Goal: Task Accomplishment & Management: Manage account settings

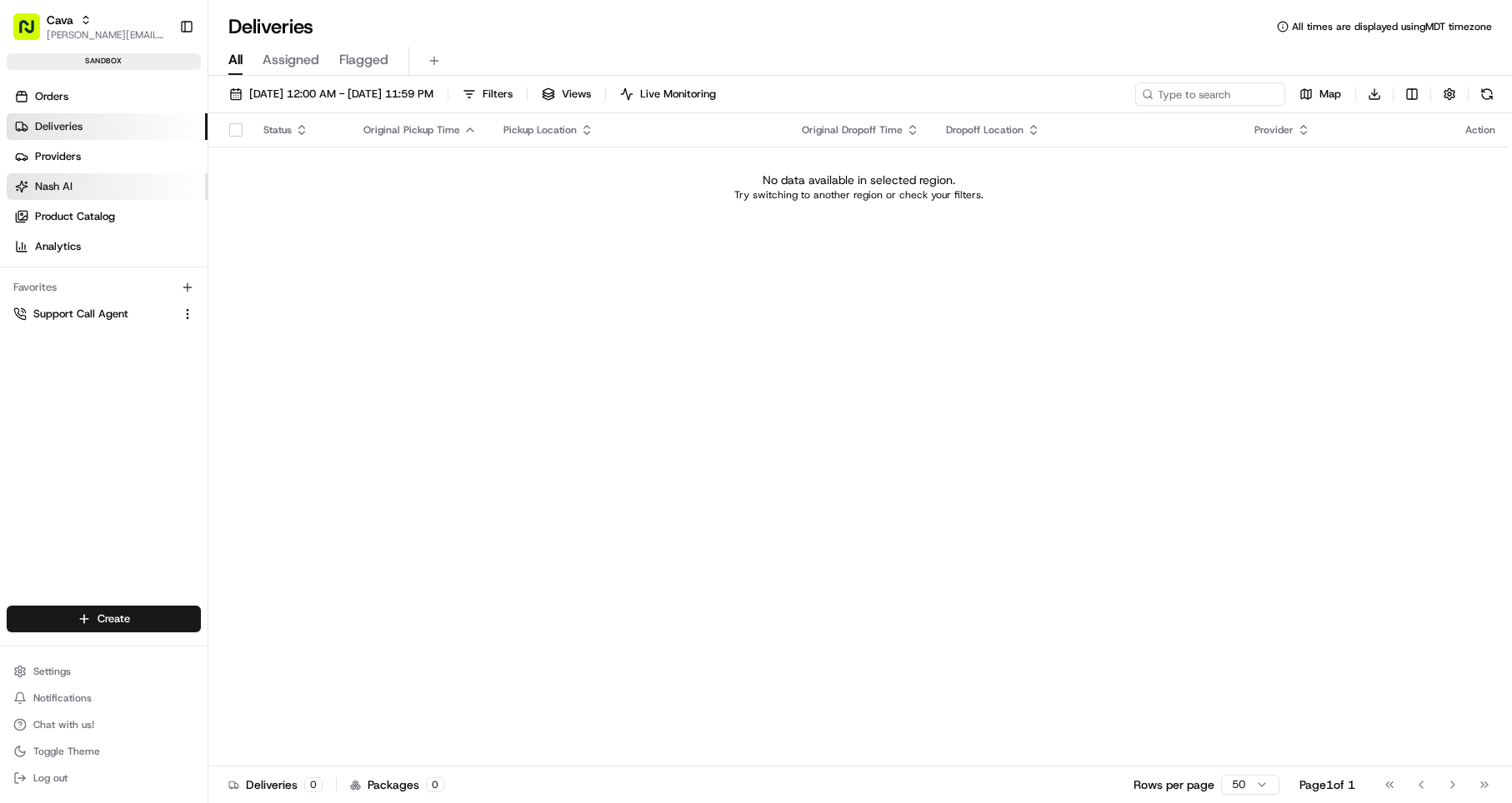
click at [92, 186] on link "Nash AI" at bounding box center [106, 186] width 201 height 26
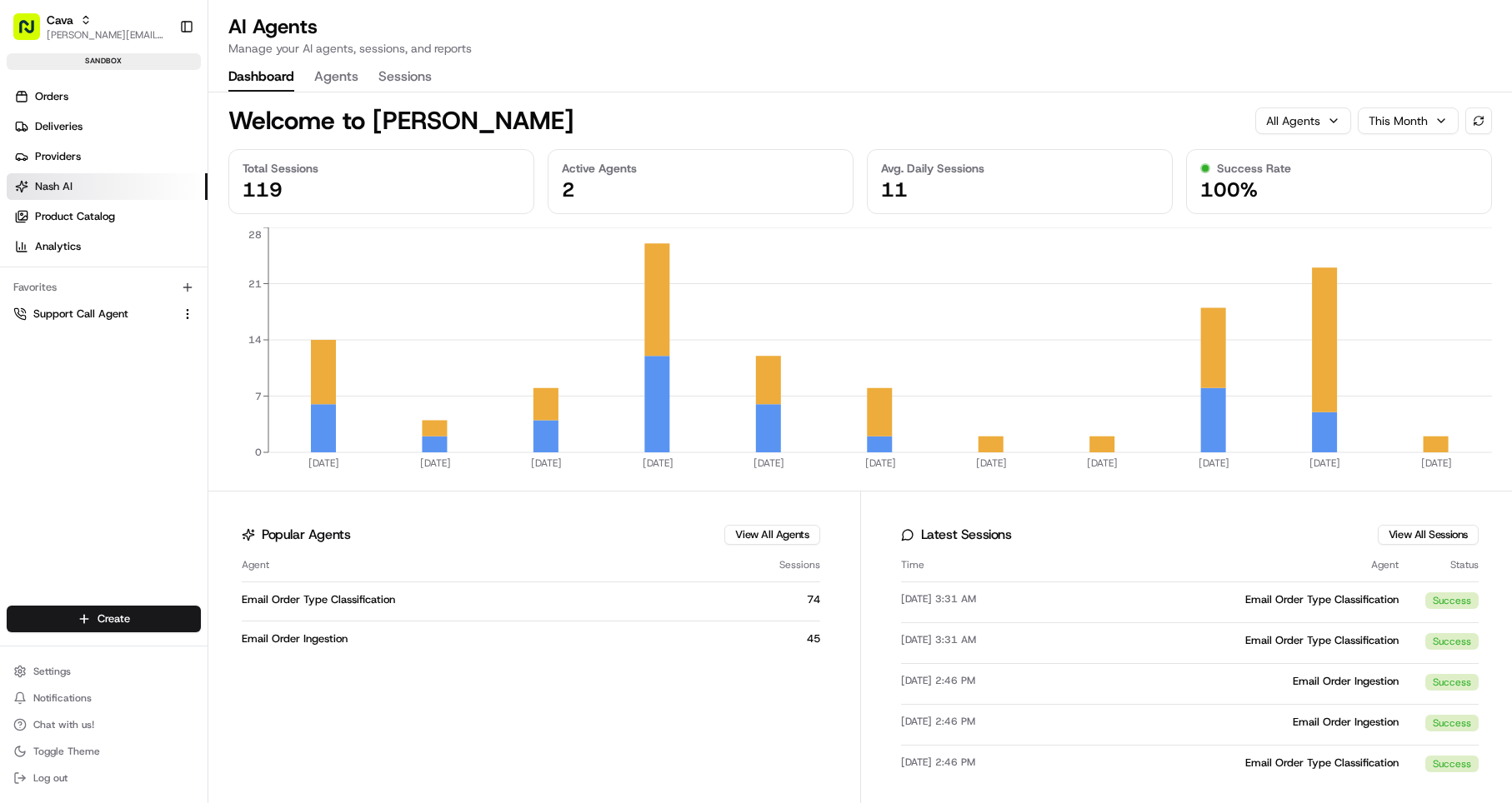
click at [338, 73] on button "Agents" at bounding box center [336, 77] width 44 height 28
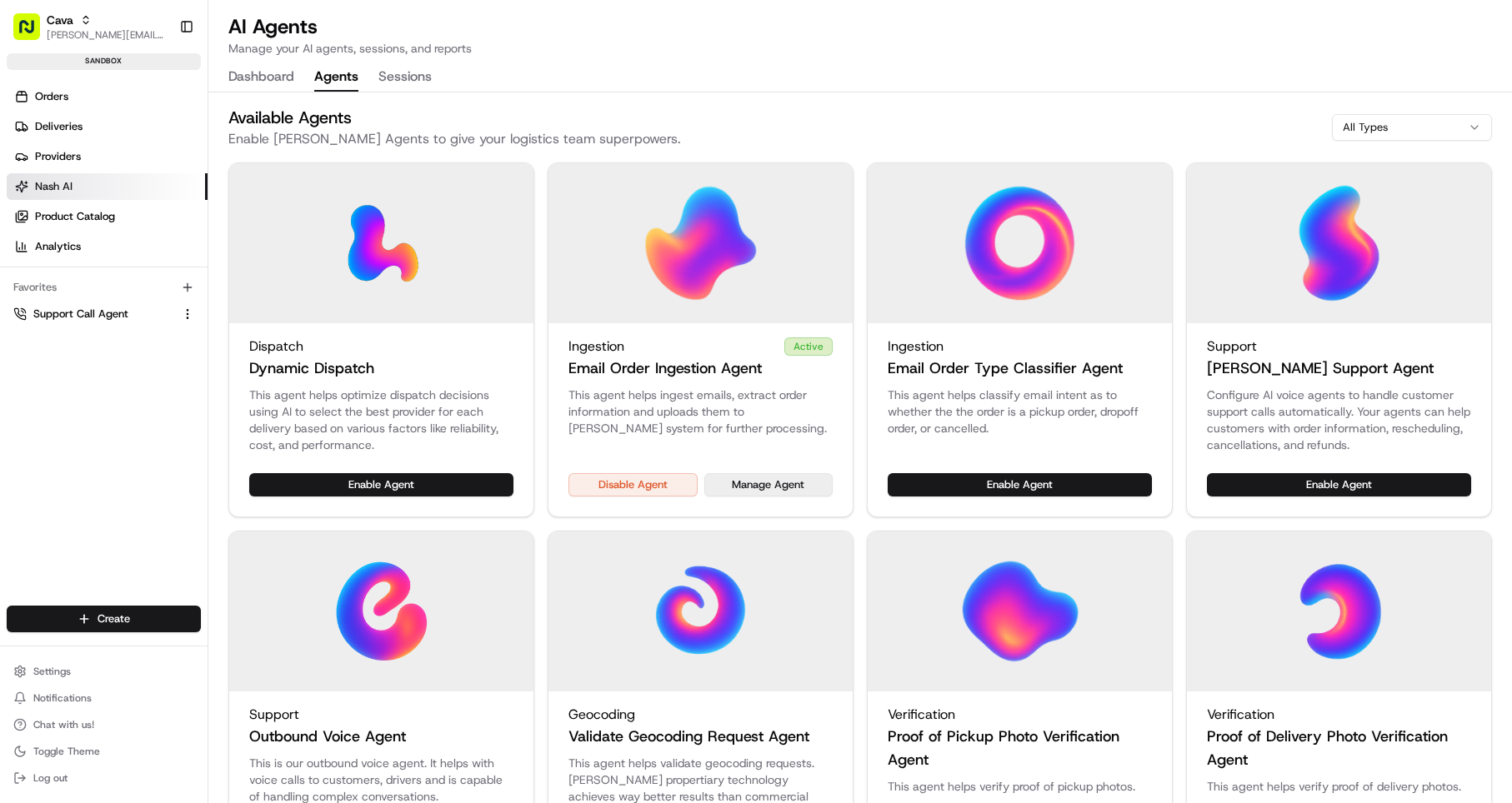
click at [774, 481] on button "Manage Agent" at bounding box center [769, 485] width 129 height 24
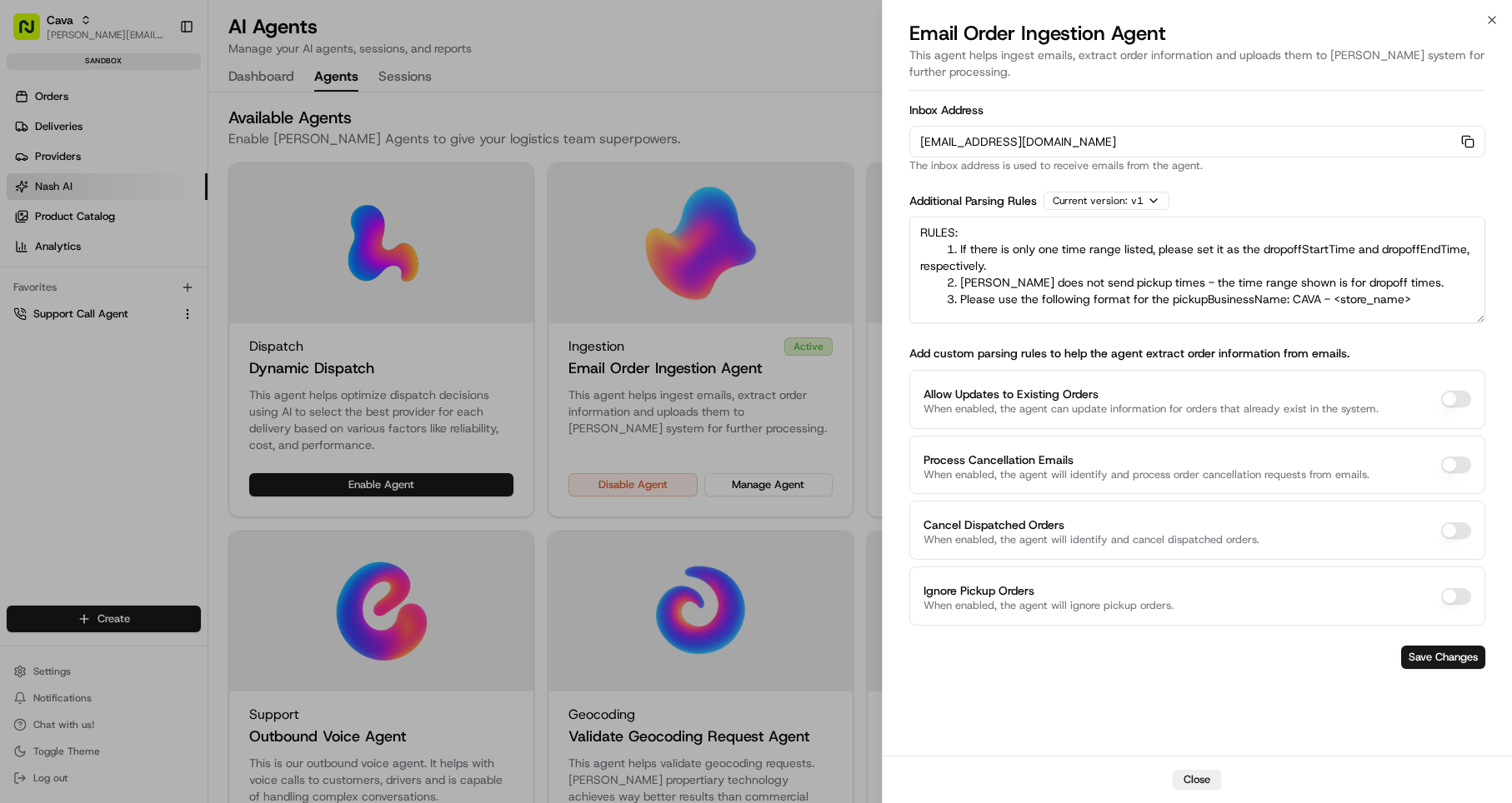
click at [702, 169] on div at bounding box center [756, 401] width 1512 height 803
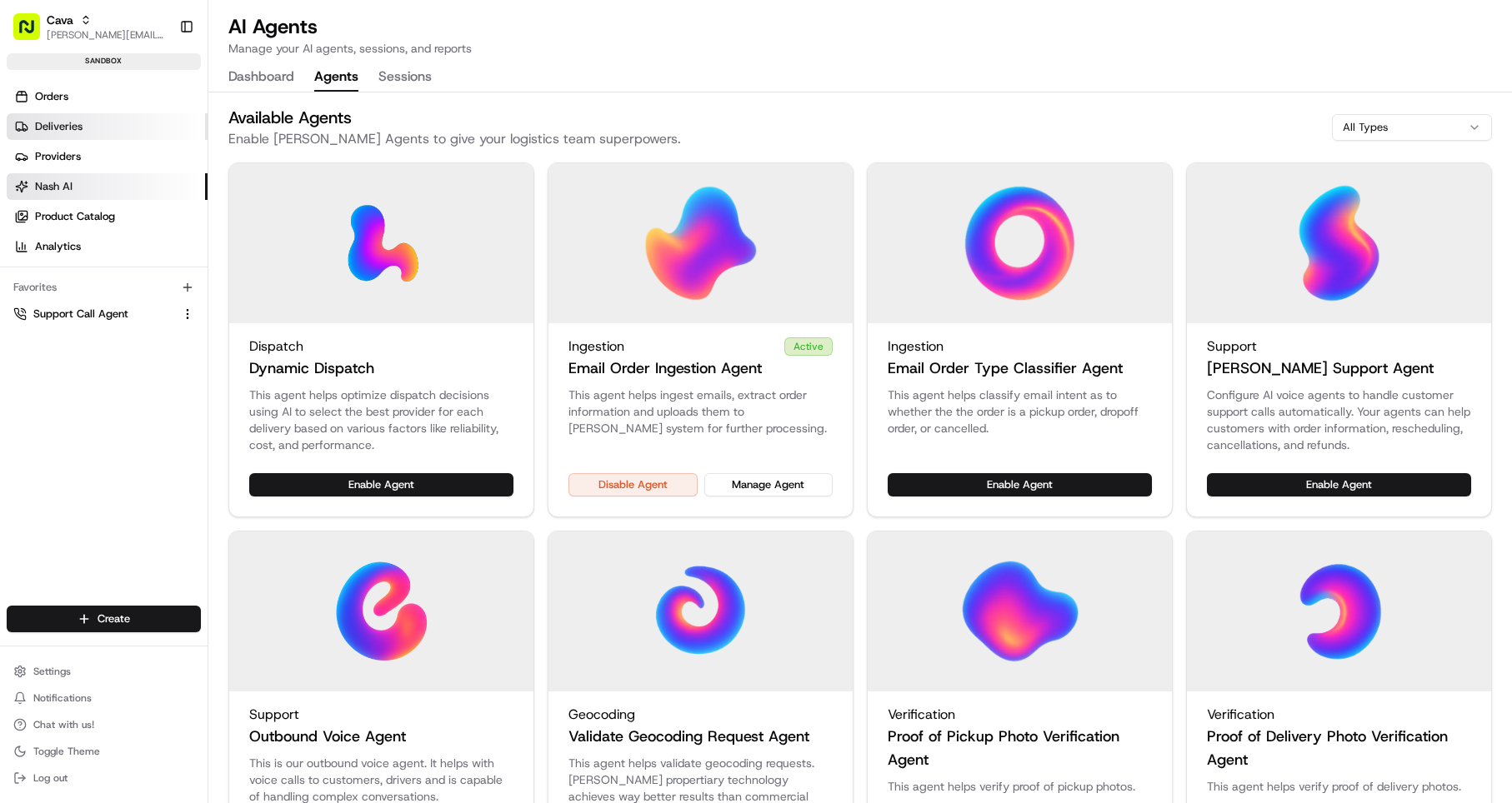
click at [87, 128] on link "Deliveries" at bounding box center [106, 126] width 201 height 26
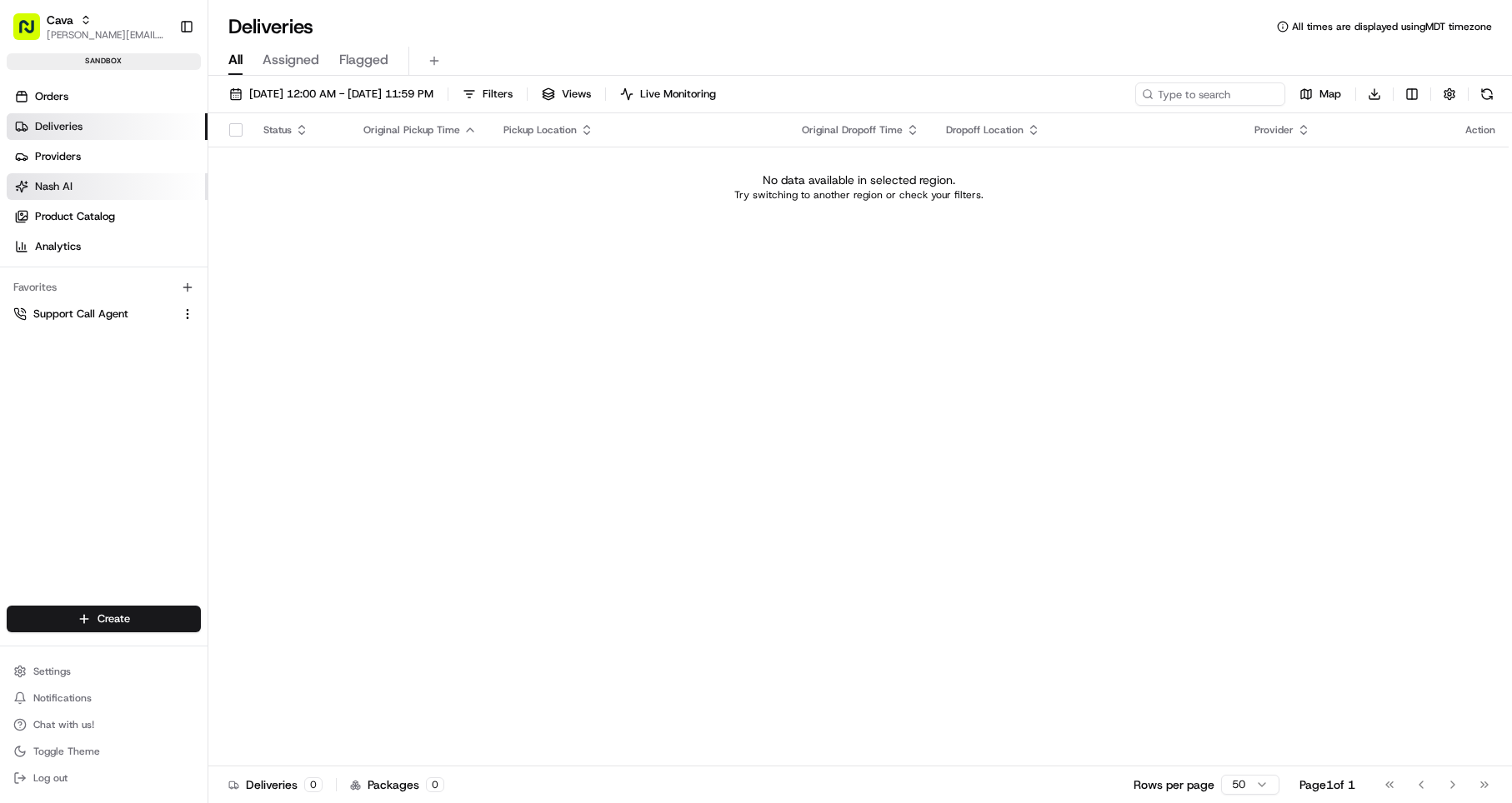
click at [71, 187] on span "Nash AI" at bounding box center [54, 186] width 37 height 15
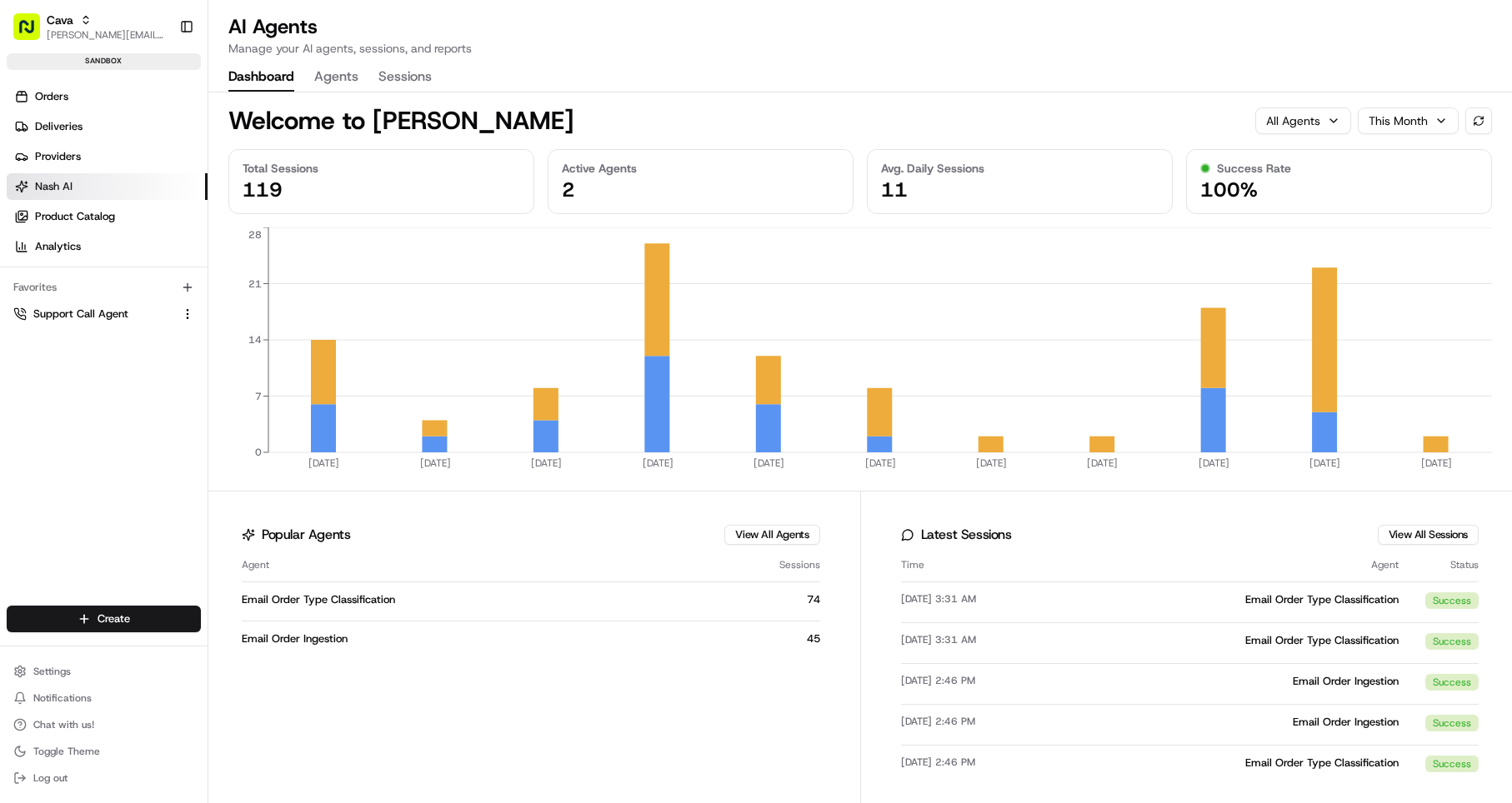
click at [349, 73] on button "Agents" at bounding box center [336, 77] width 44 height 28
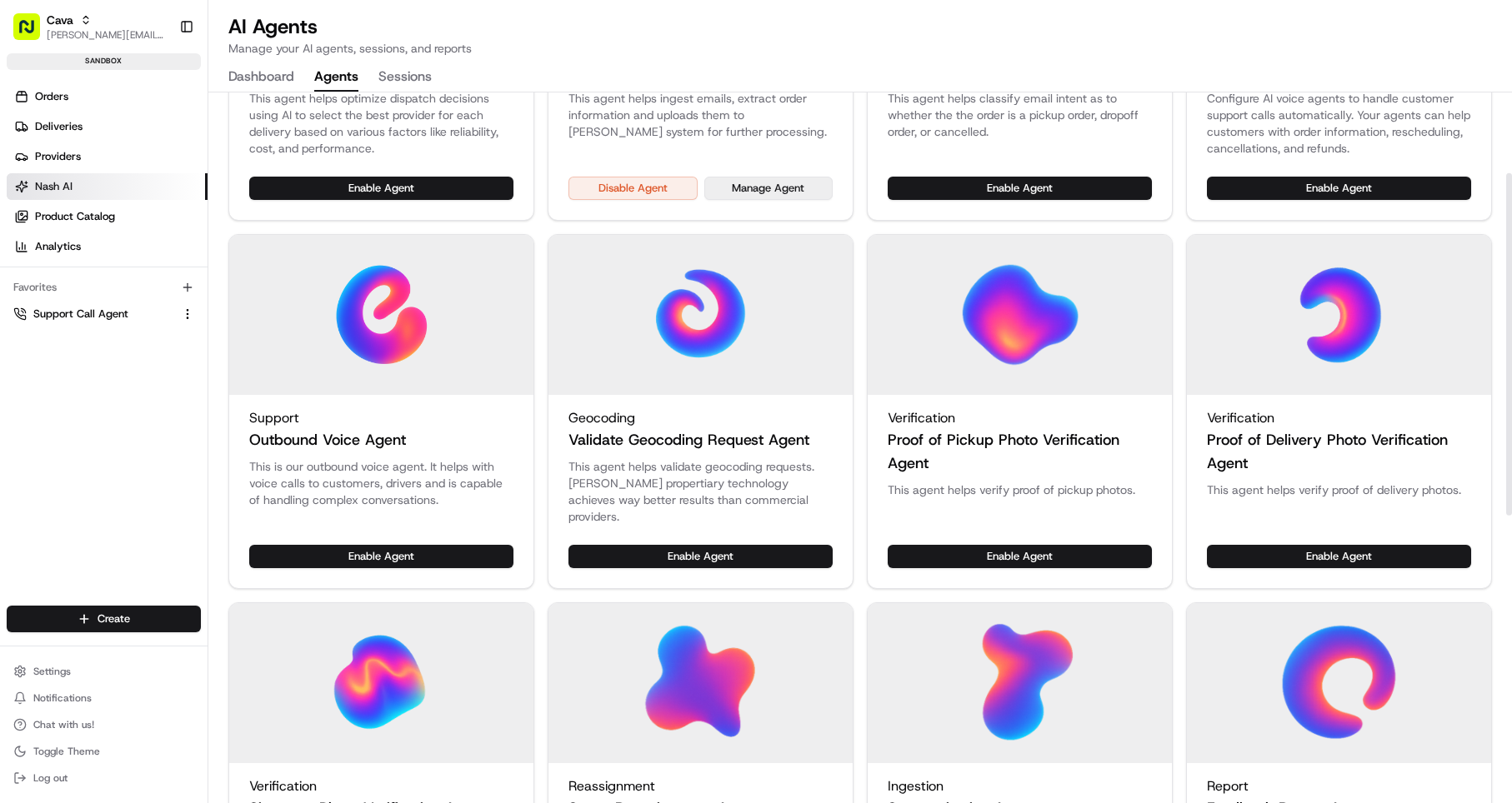
scroll to position [74, 0]
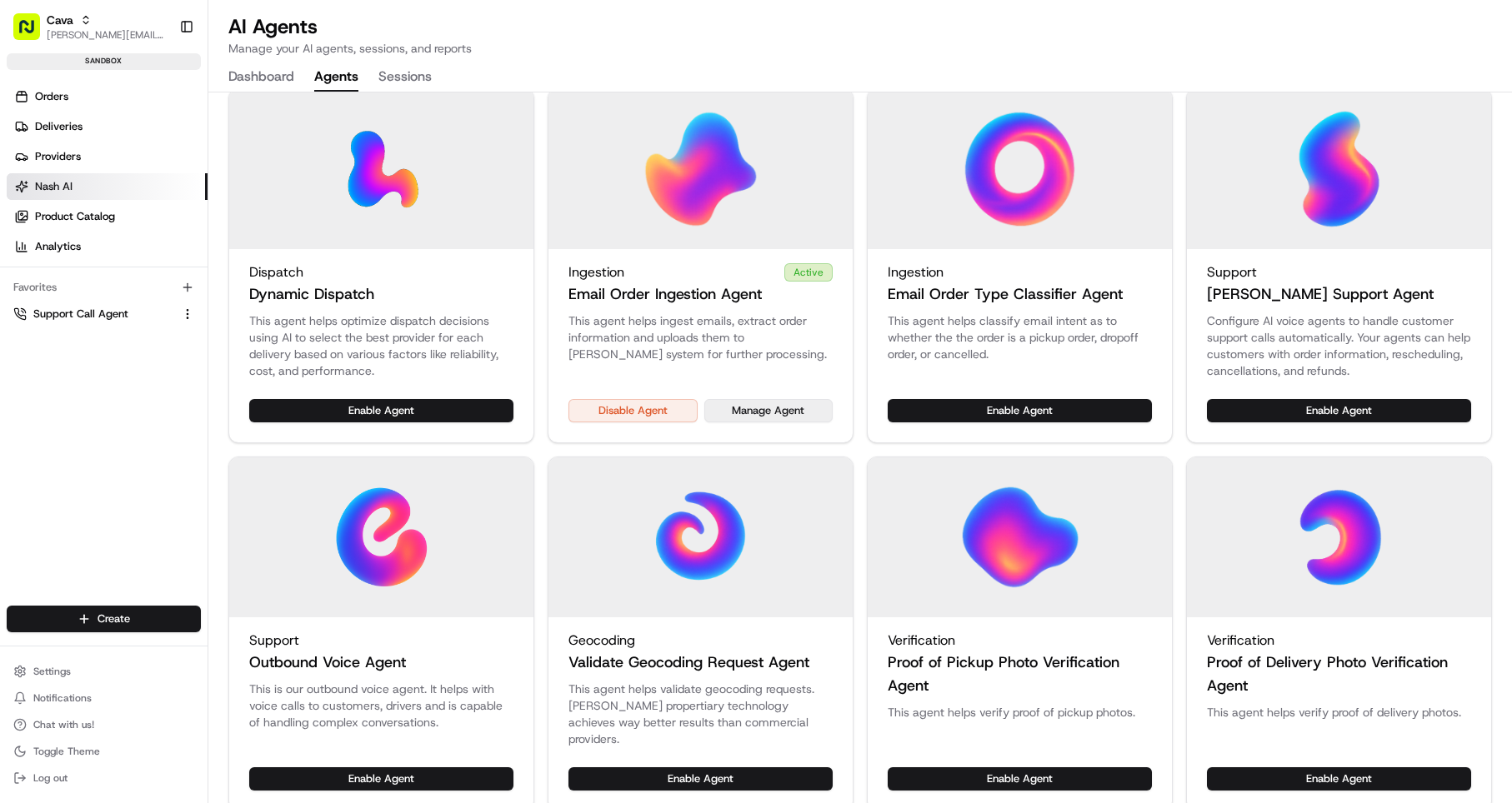
click at [752, 408] on button "Manage Agent" at bounding box center [769, 411] width 129 height 24
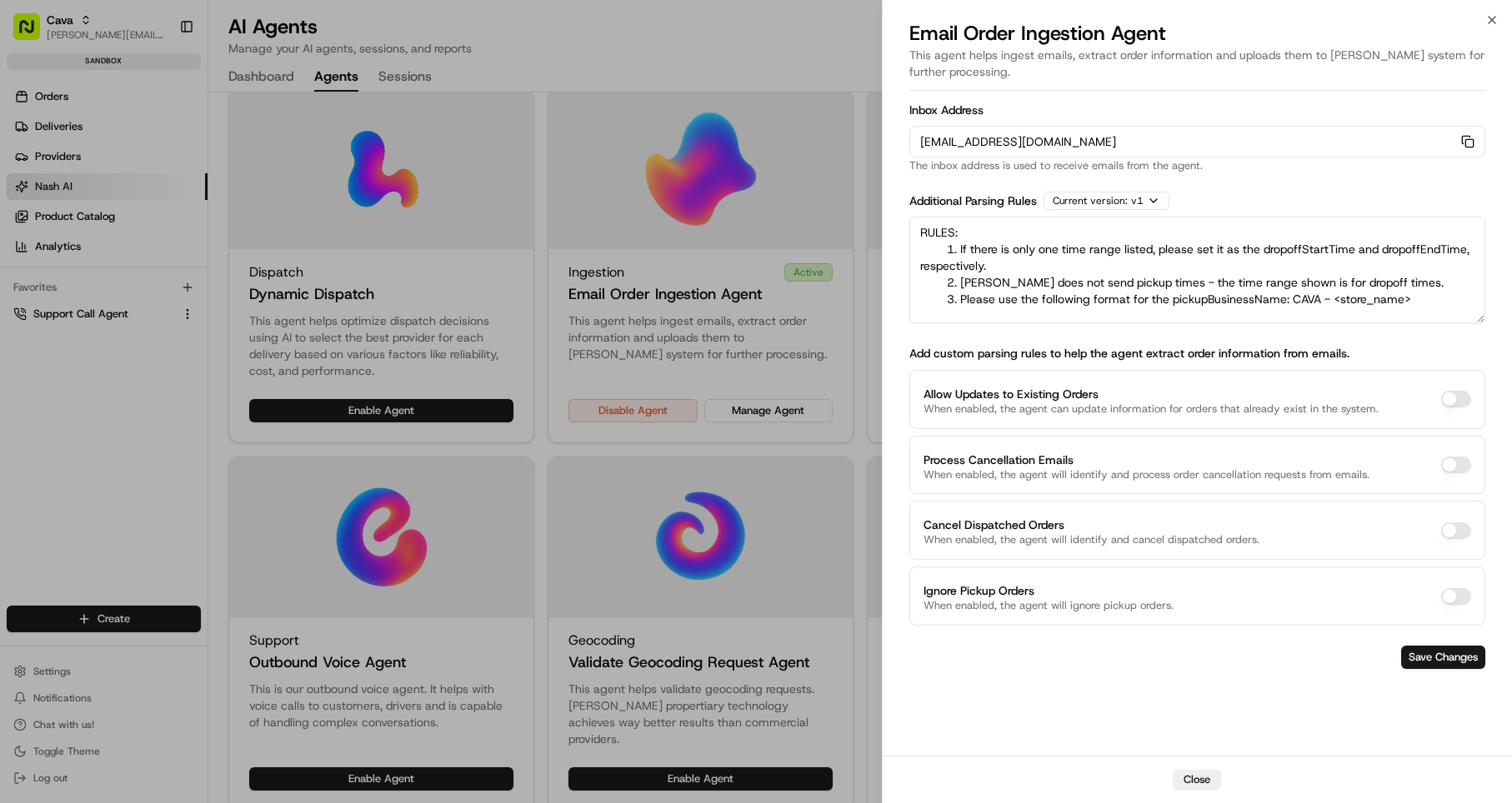
drag, startPoint x: 923, startPoint y: 142, endPoint x: 1264, endPoint y: 149, distance: 341.1
click at [1264, 149] on div "[EMAIL_ADDRESS][DOMAIN_NAME] Copy [EMAIL_ADDRESS][DOMAIN_NAME]" at bounding box center [1197, 142] width 576 height 32
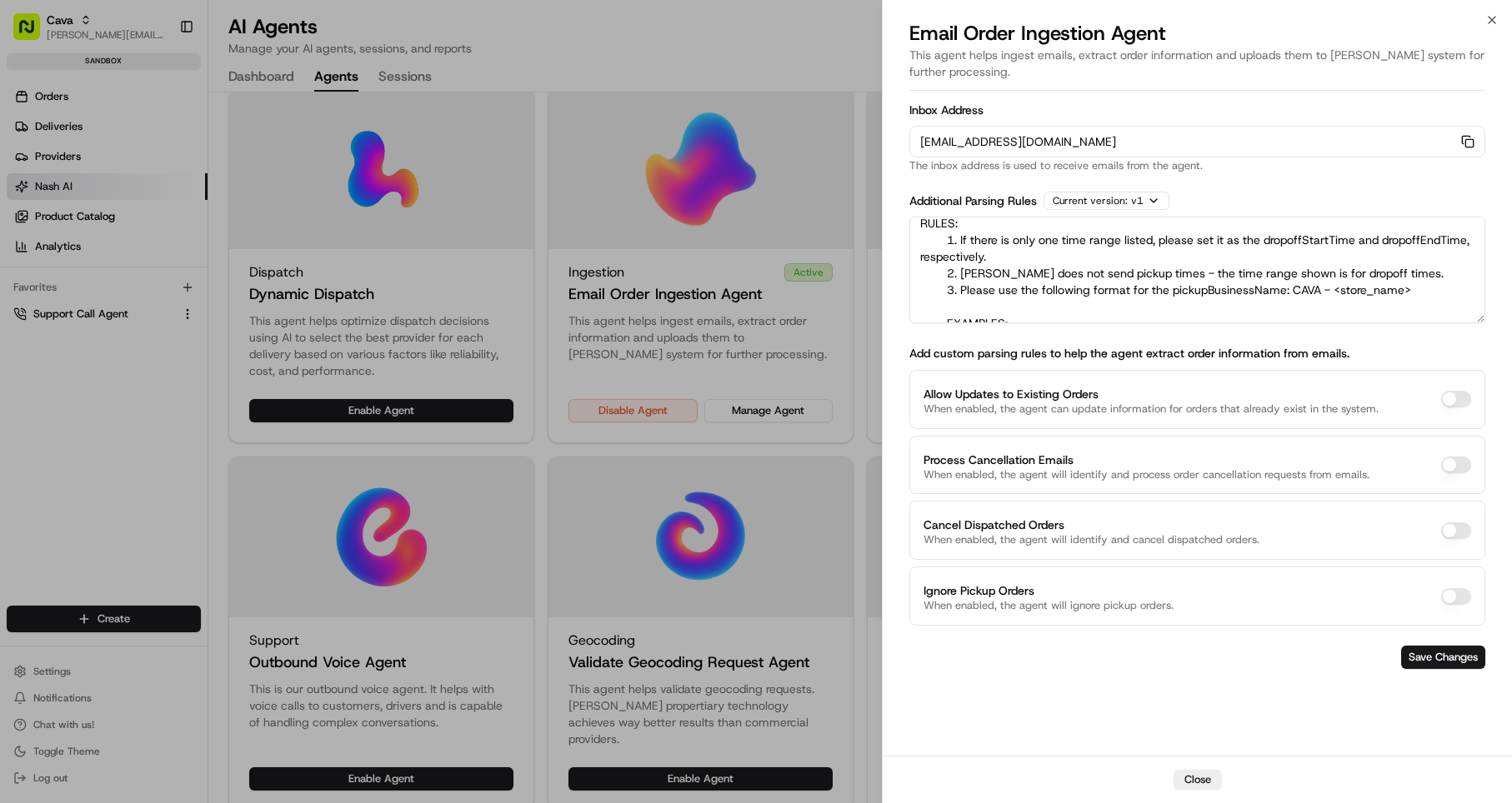
scroll to position [30, 0]
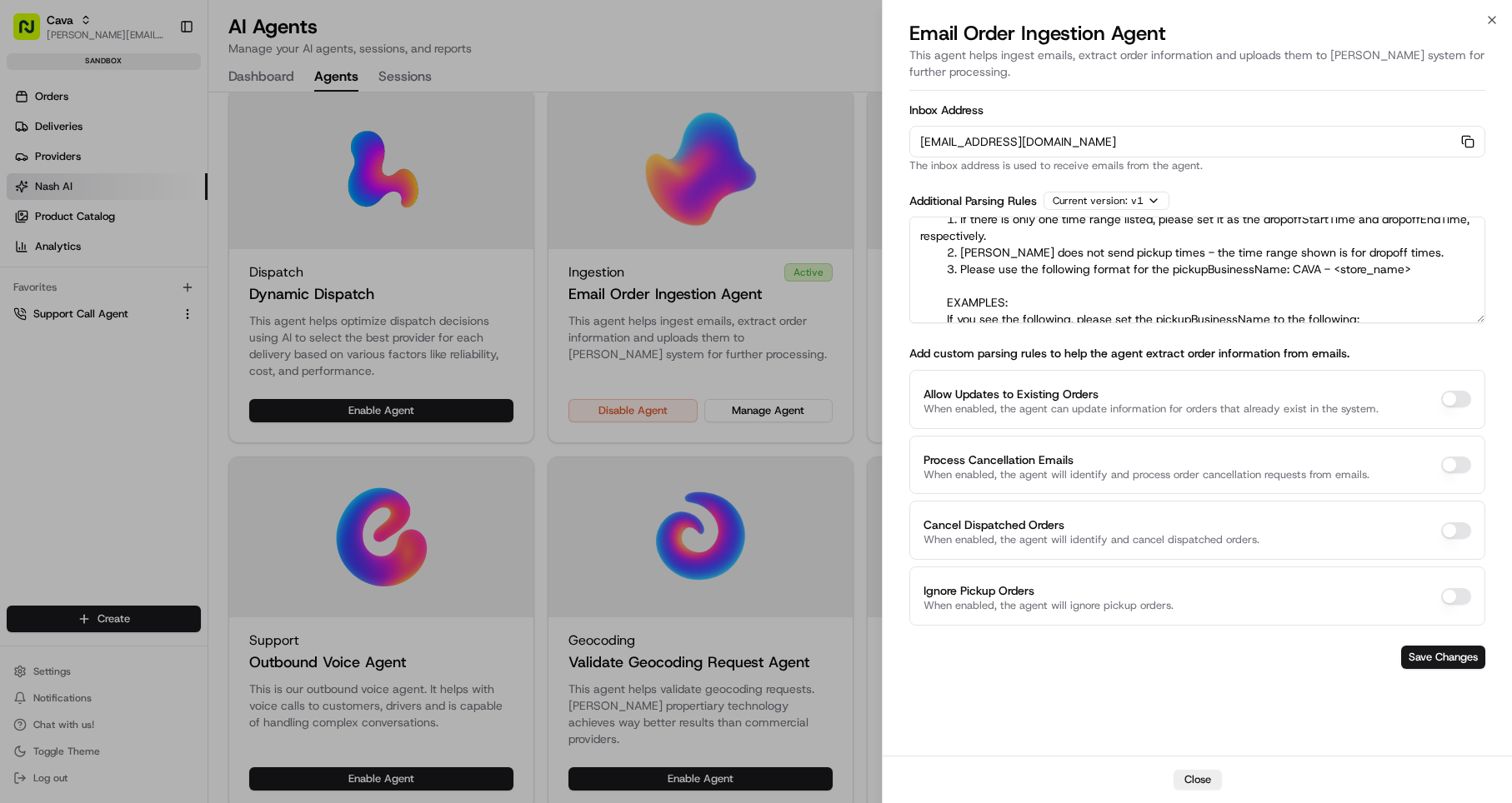
drag, startPoint x: 964, startPoint y: 267, endPoint x: 1315, endPoint y: 274, distance: 351.1
click at [1315, 277] on textarea "RULES: 1. If there is only one time range listed, please set it as the dropoffS…" at bounding box center [1197, 270] width 576 height 107
click at [1193, 783] on button "Close" at bounding box center [1197, 780] width 48 height 20
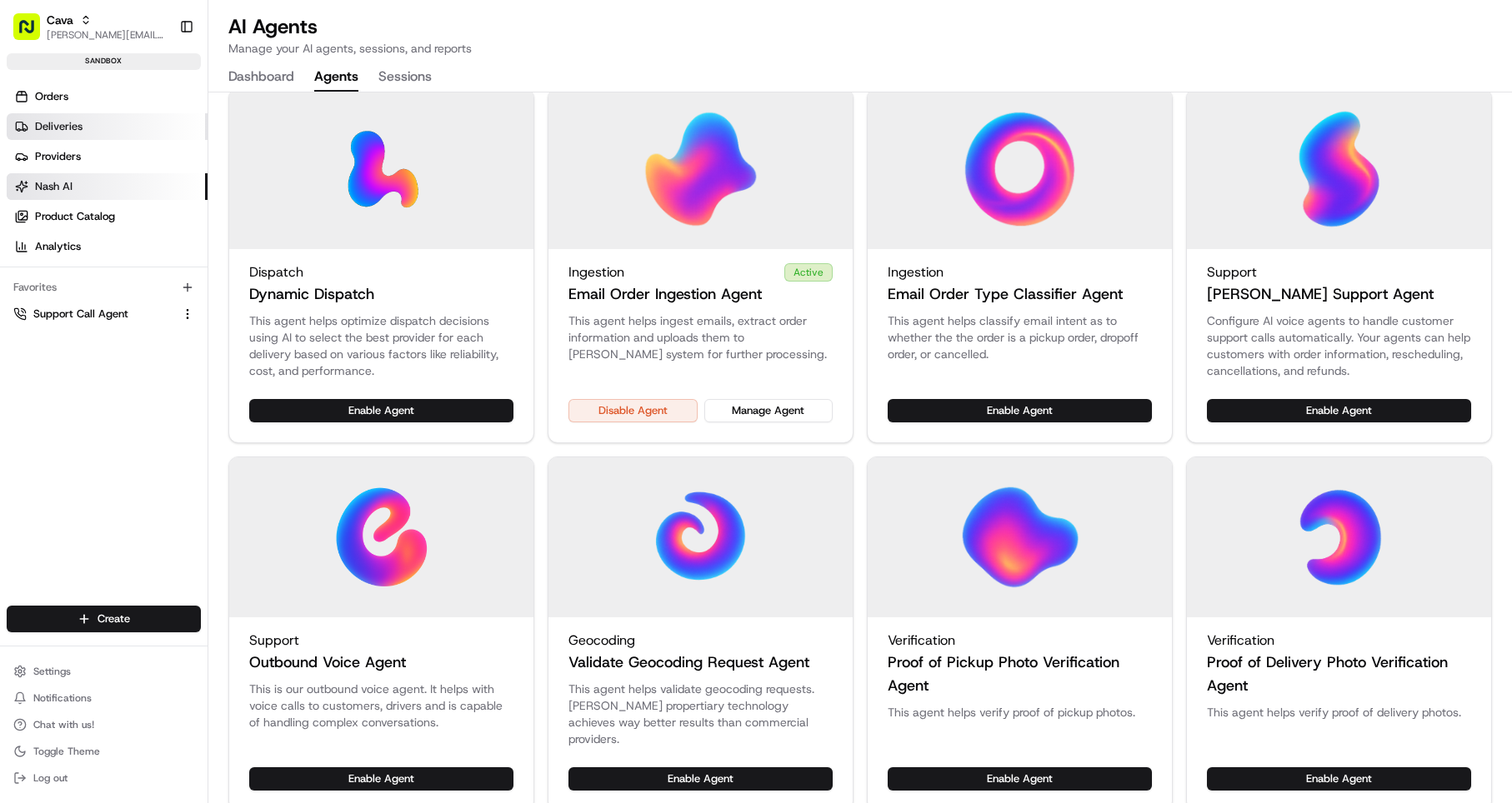
click at [54, 128] on span "Deliveries" at bounding box center [59, 126] width 47 height 15
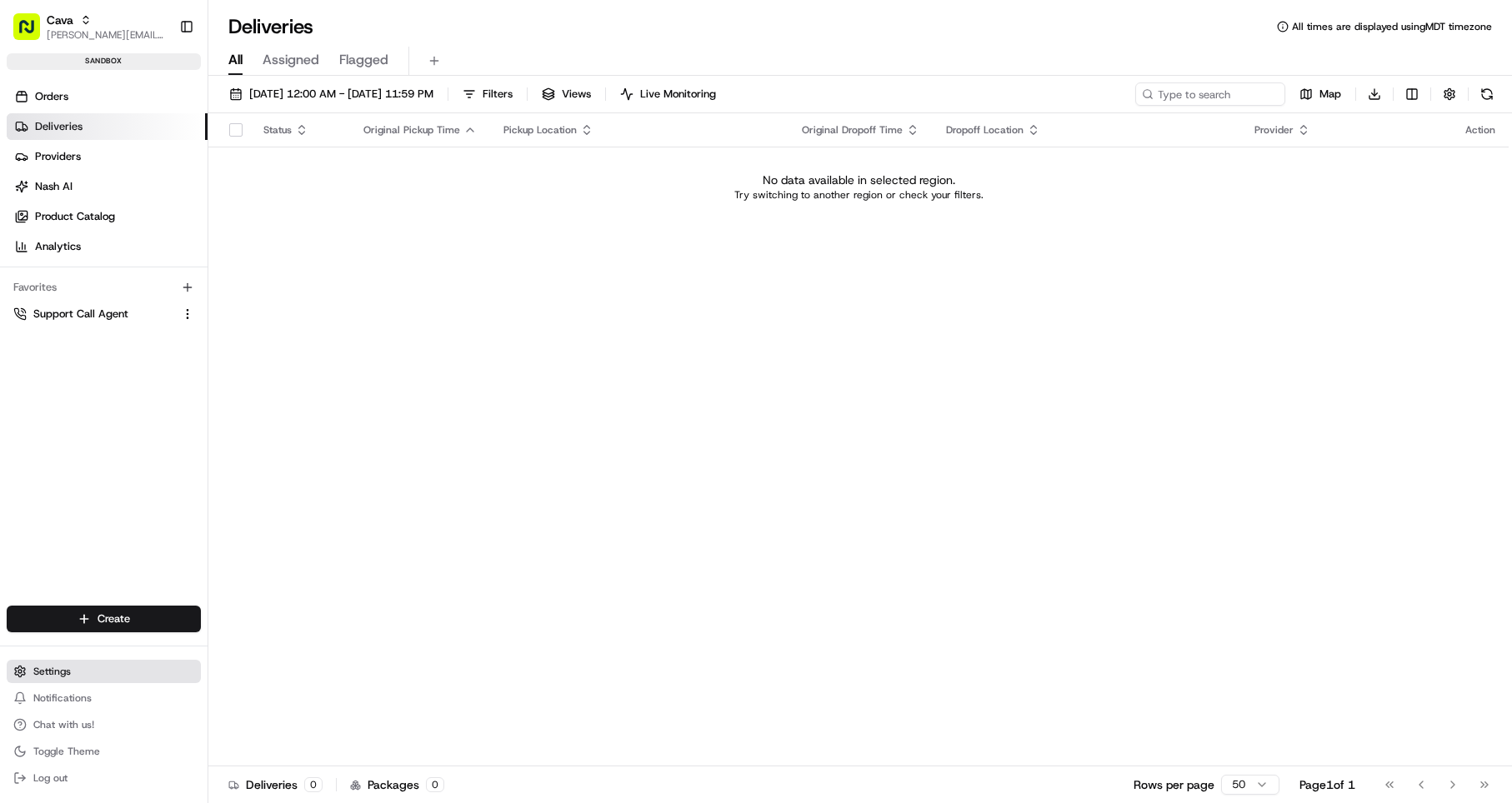
click at [64, 663] on button "Settings" at bounding box center [103, 671] width 194 height 24
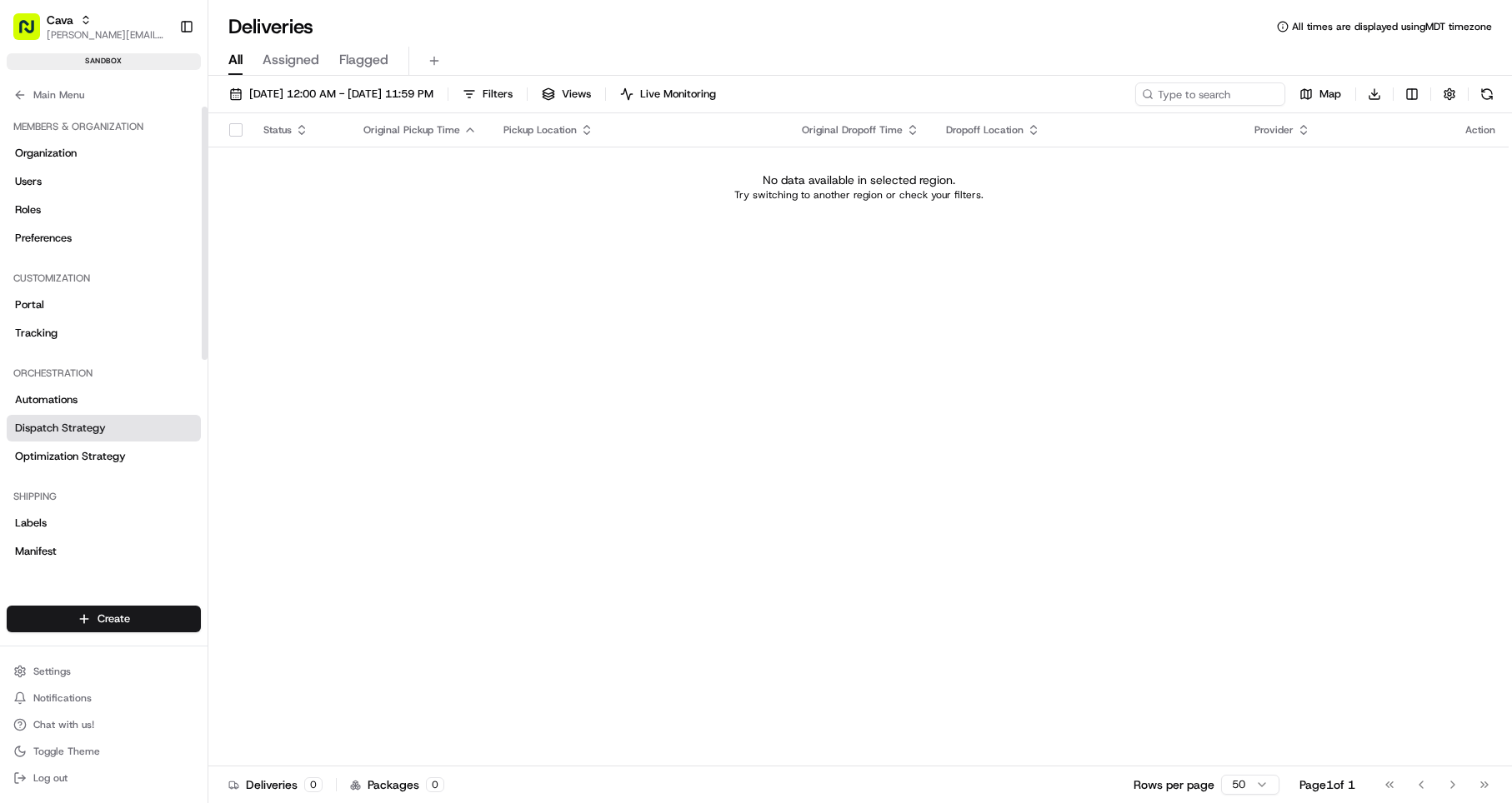
click at [54, 426] on span "Dispatch Strategy" at bounding box center [61, 428] width 91 height 15
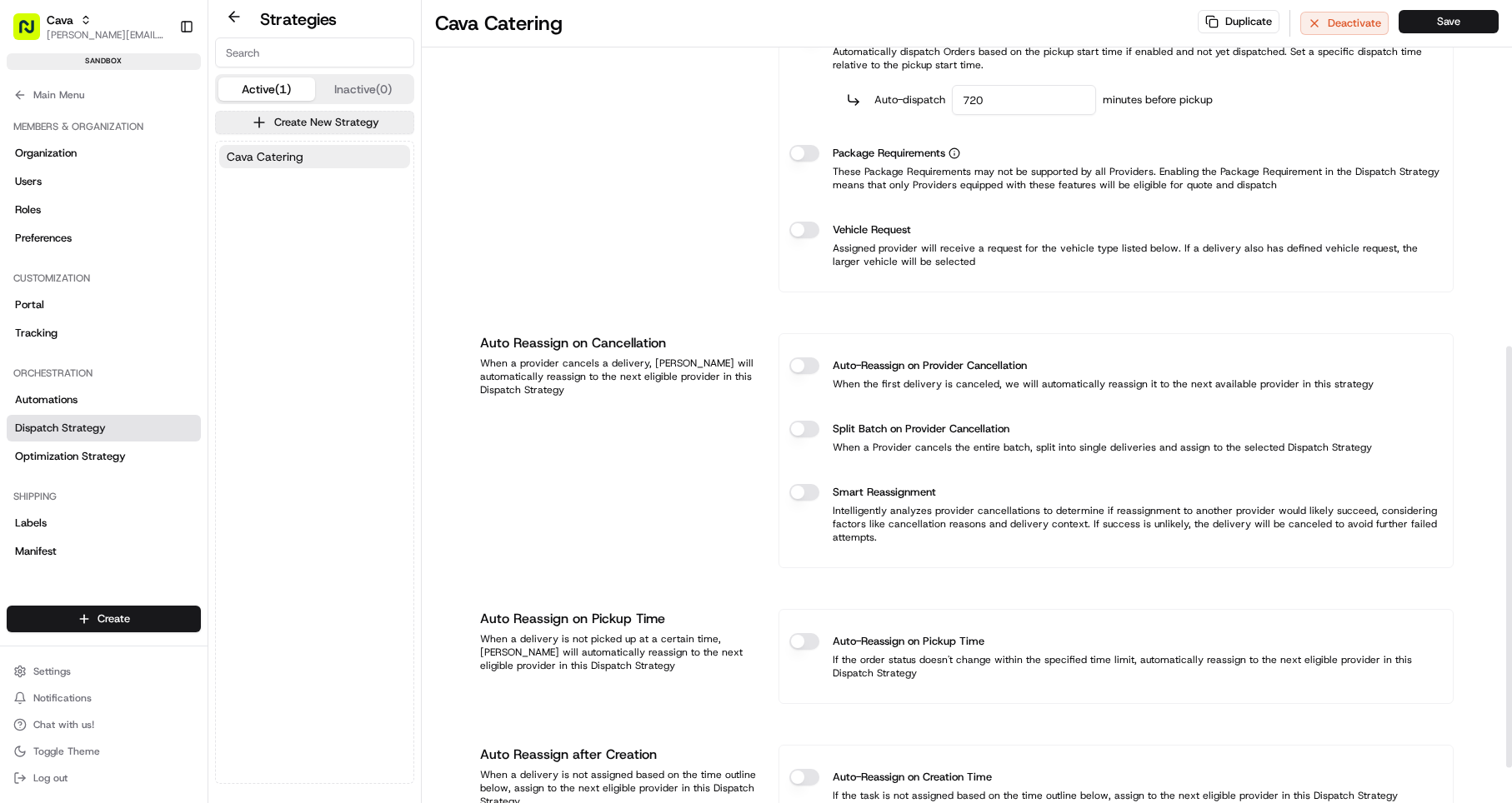
scroll to position [661, 0]
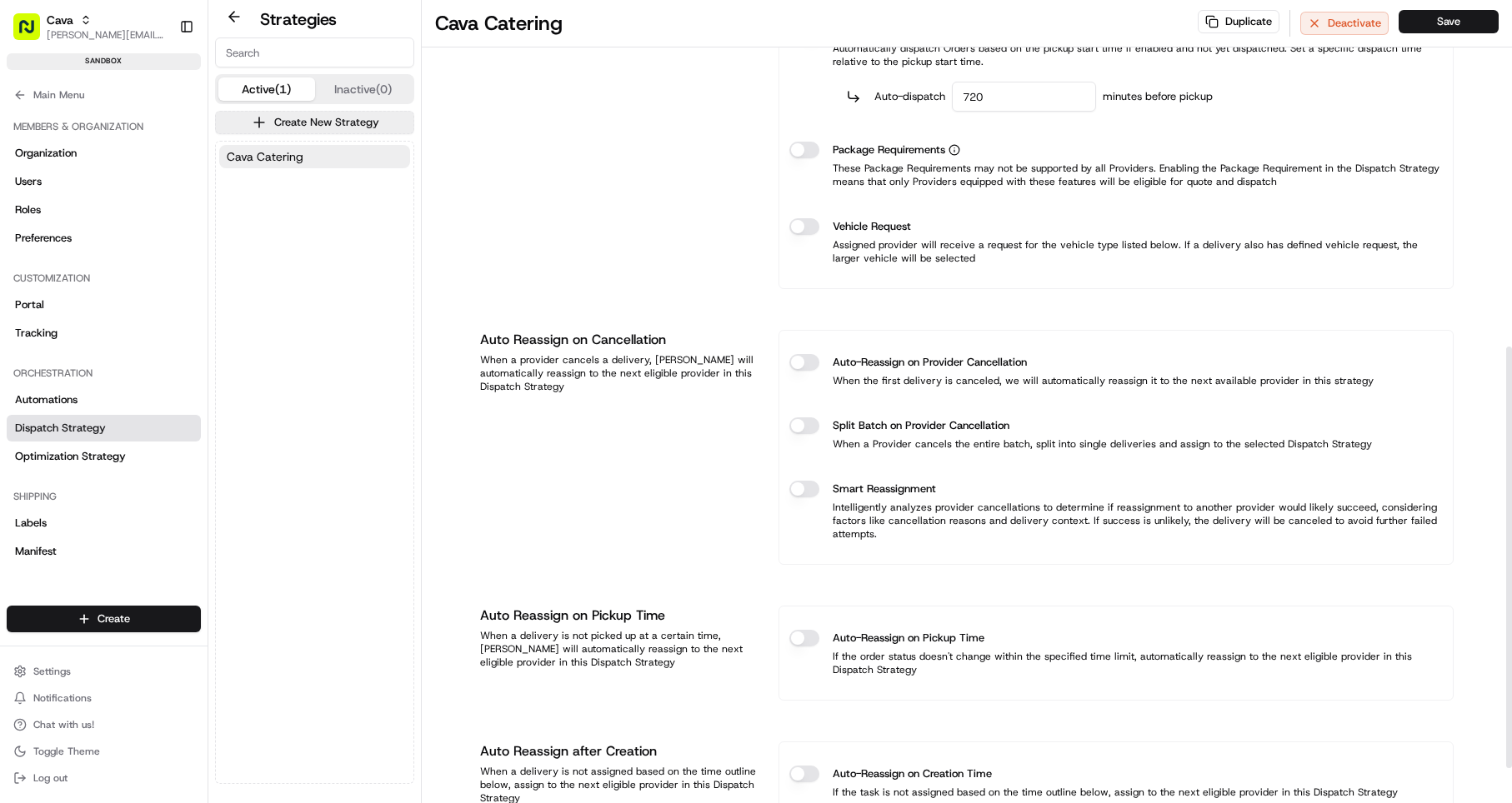
click at [815, 157] on div "Package Requirements" at bounding box center [1116, 150] width 653 height 16
click at [811, 149] on button "Package Requirements" at bounding box center [804, 150] width 30 height 16
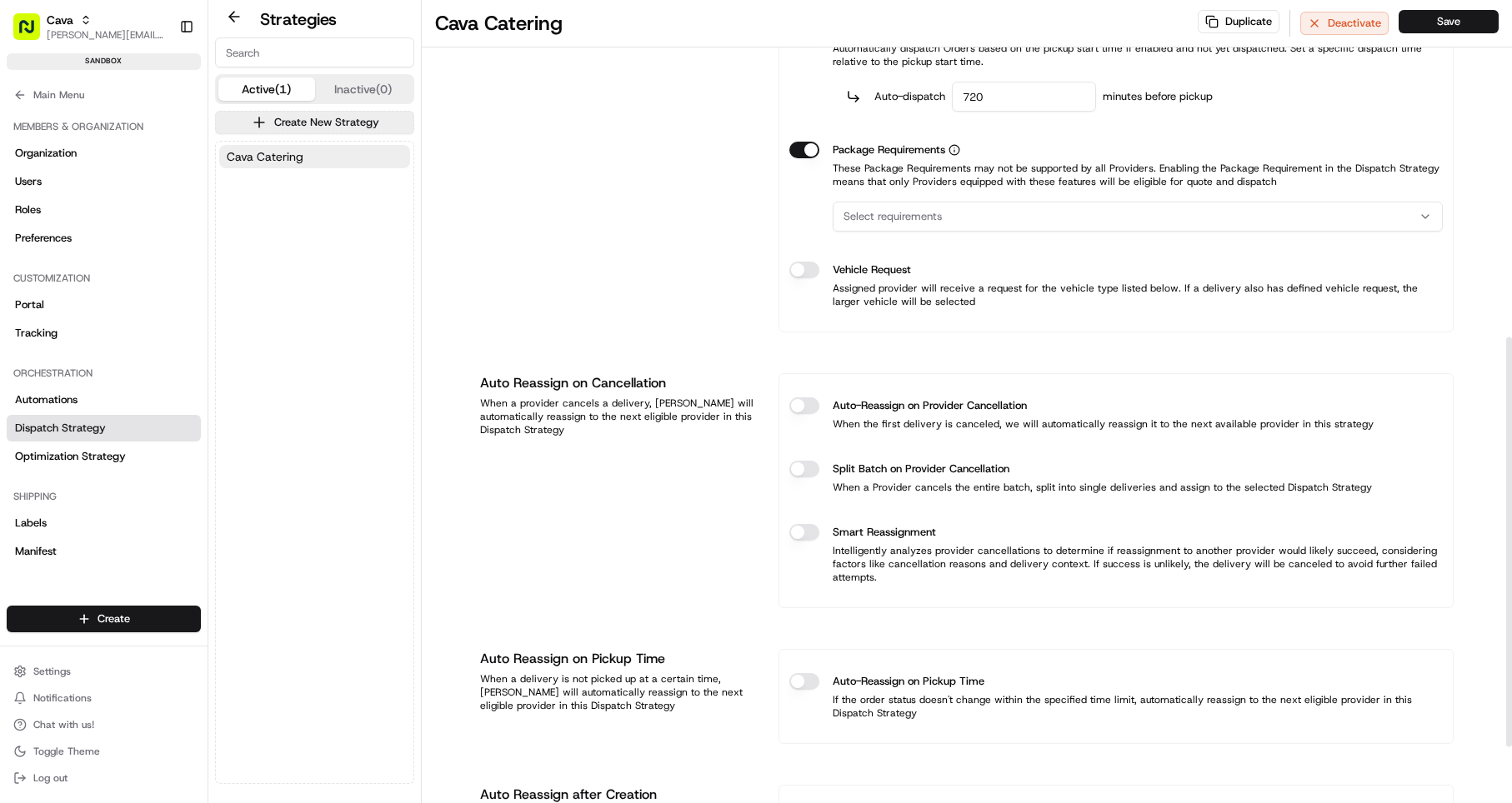
click at [908, 216] on span "Select requirements" at bounding box center [893, 217] width 98 height 15
type input "two"
click at [918, 280] on span "Two Person Team" at bounding box center [963, 282] width 205 height 15
click at [650, 246] on html "Cava [EMAIL_ADDRESS][DOMAIN_NAME] Toggle Sidebar sandbox Orders Deliveries Prov…" at bounding box center [756, 401] width 1512 height 803
click at [82, 19] on icon "button" at bounding box center [85, 20] width 12 height 12
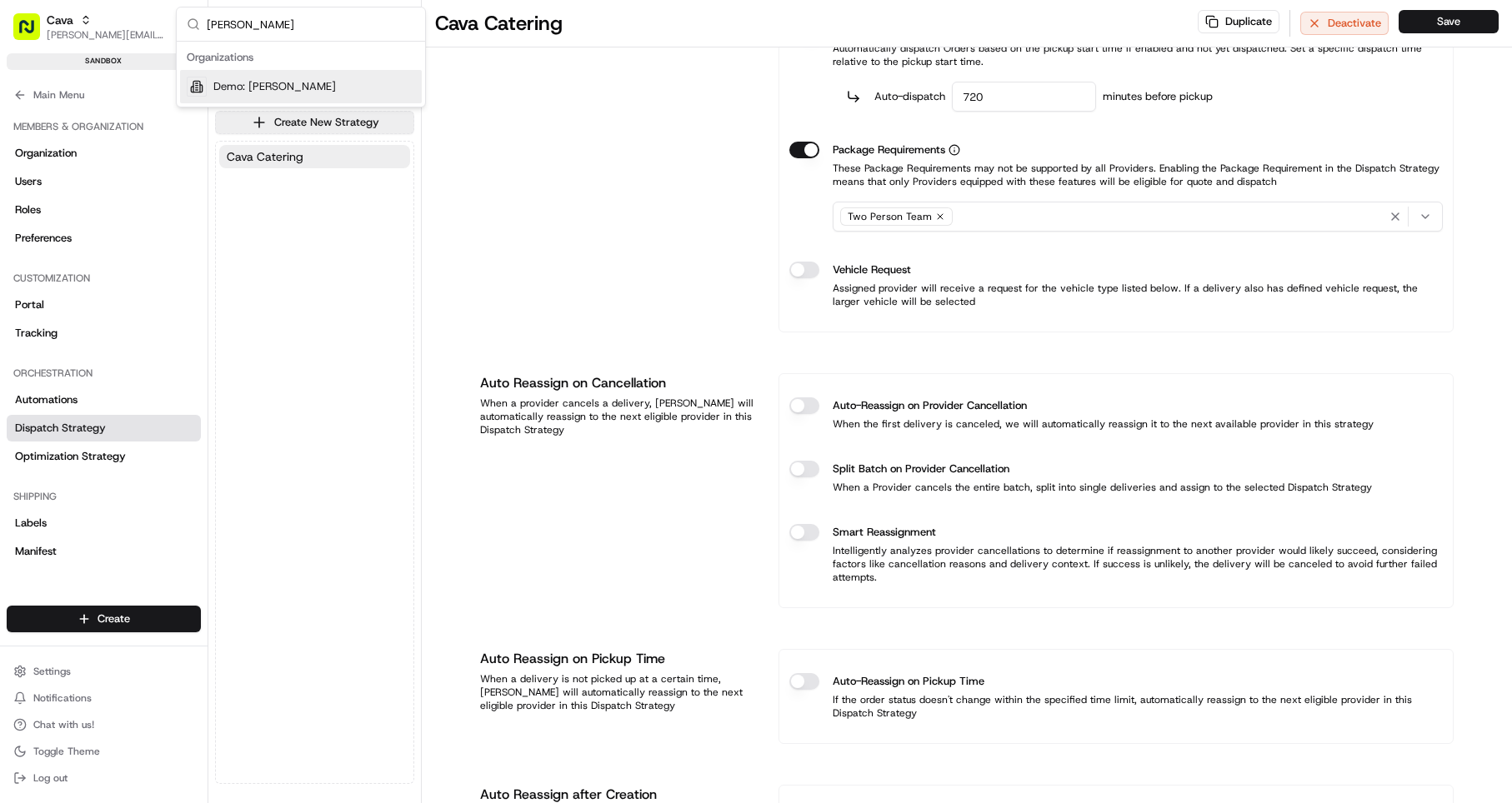
type input "[PERSON_NAME]"
click at [249, 97] on div "Demo: [PERSON_NAME]" at bounding box center [300, 86] width 241 height 34
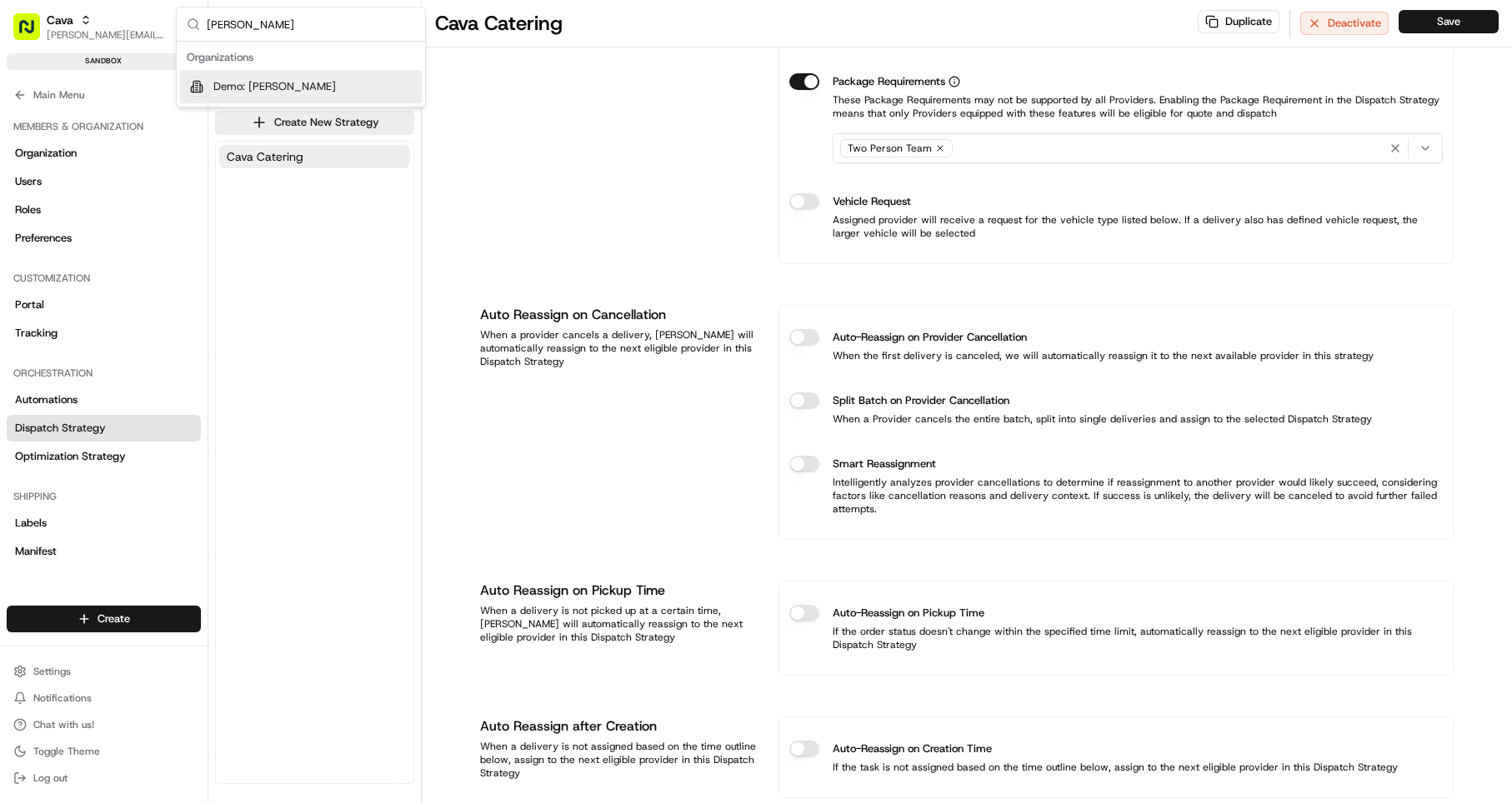
scroll to position [592, 0]
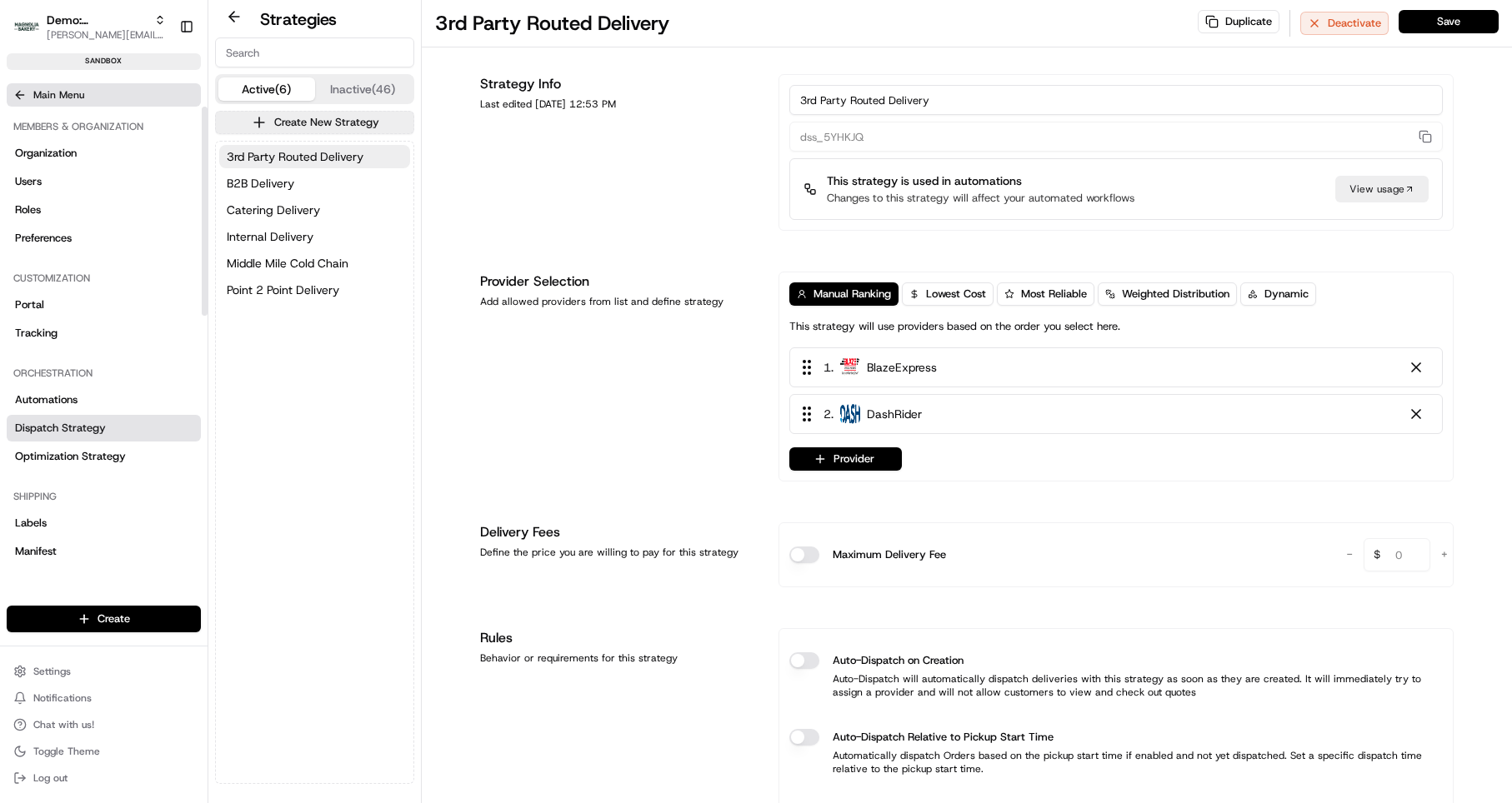
click at [23, 99] on icon at bounding box center [20, 94] width 14 height 14
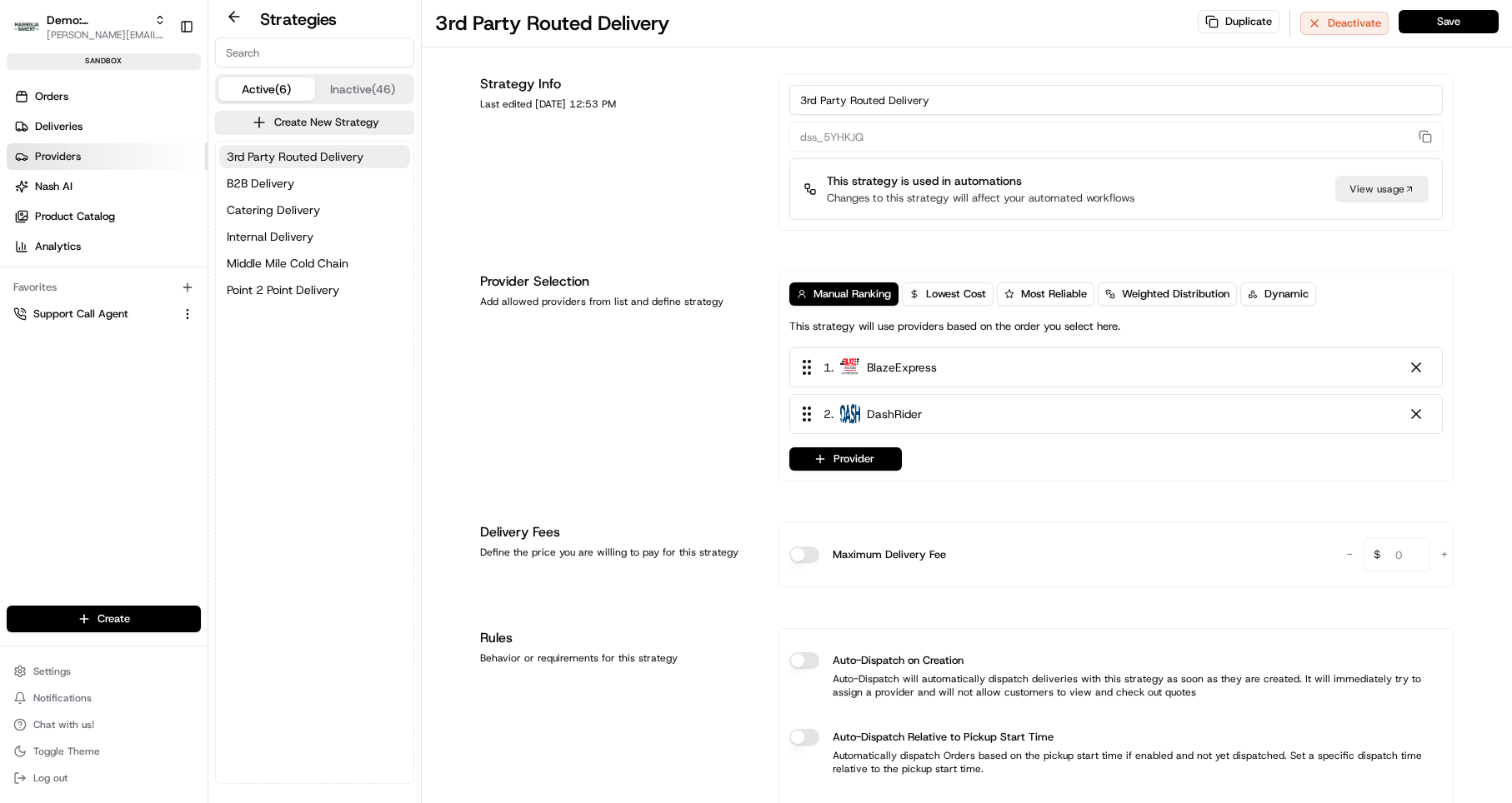
click at [69, 159] on span "Providers" at bounding box center [58, 156] width 46 height 15
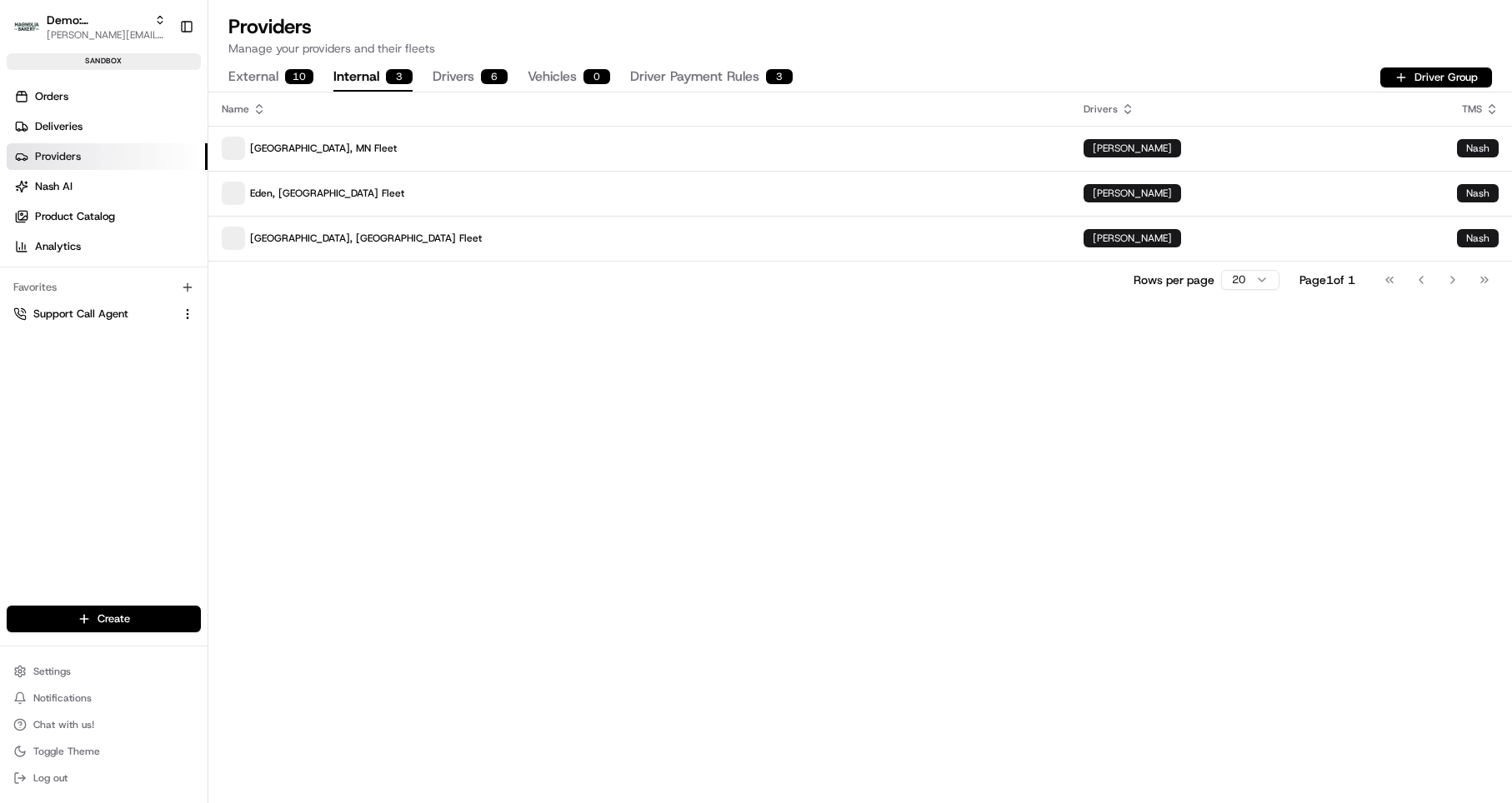
click at [358, 75] on button "Internal 3" at bounding box center [372, 77] width 79 height 28
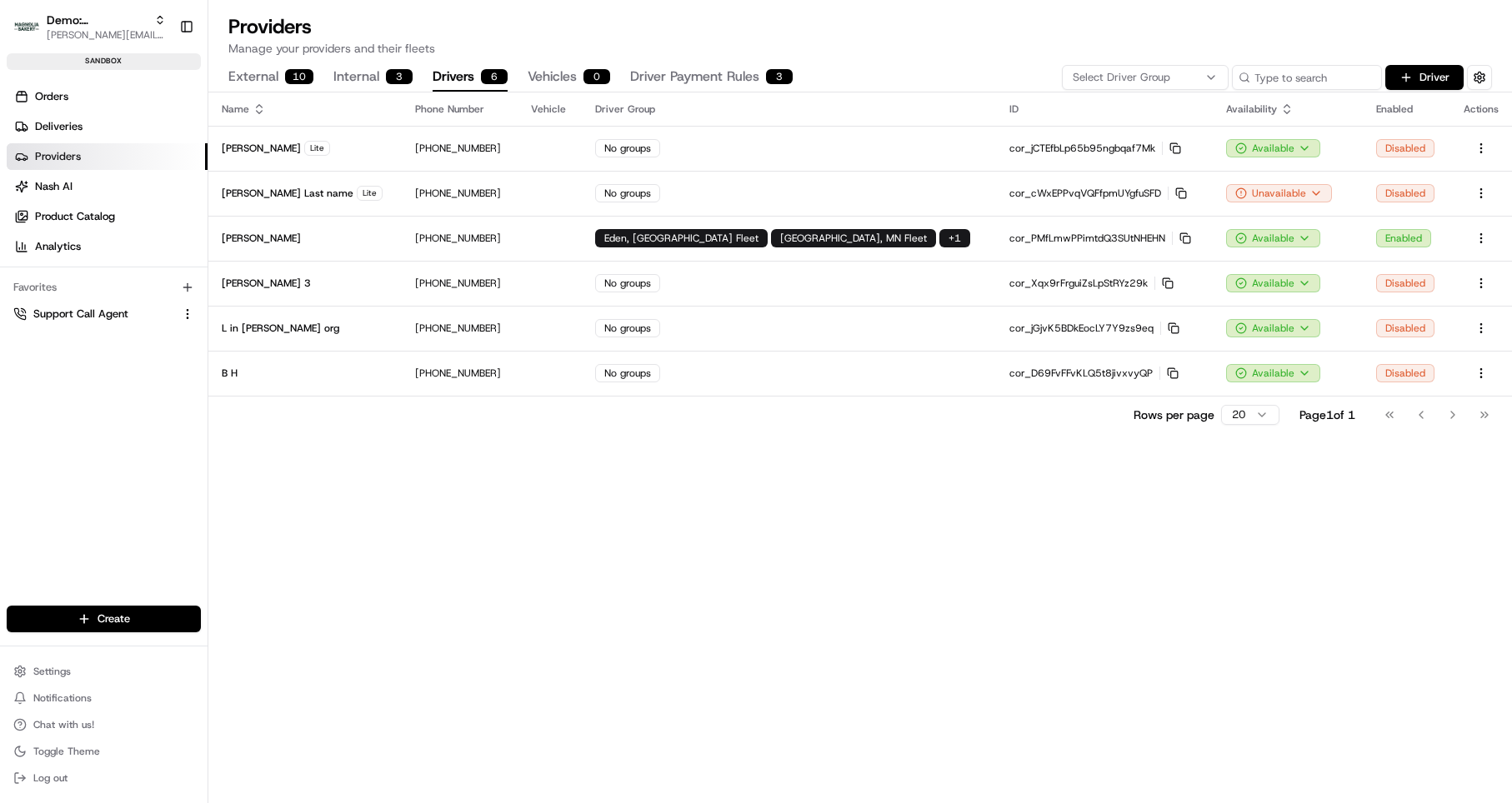
click at [469, 77] on button "Drivers 6" at bounding box center [470, 77] width 75 height 28
click at [1409, 81] on button "Driver" at bounding box center [1425, 78] width 78 height 25
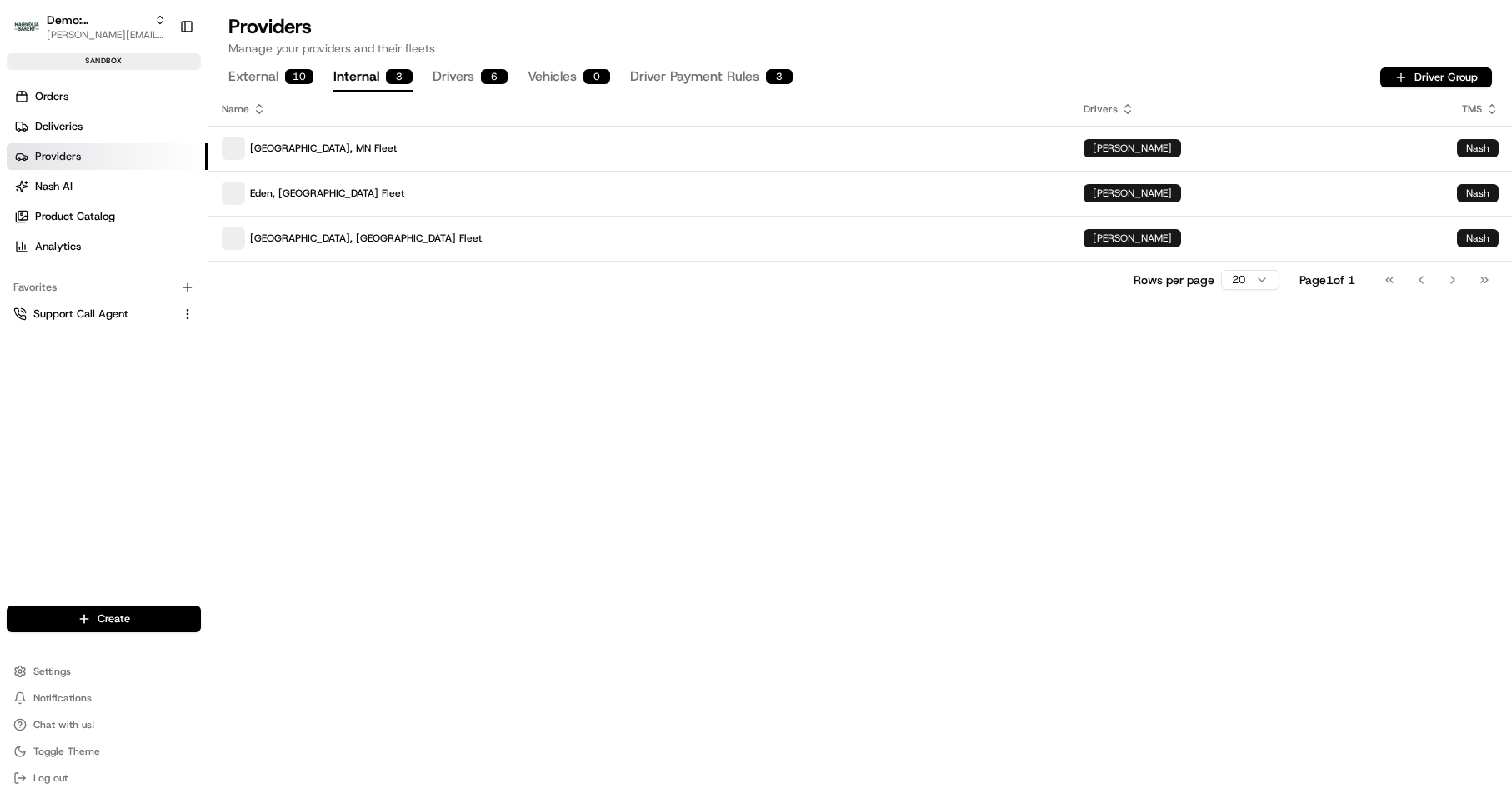
click at [374, 79] on button "Internal 3" at bounding box center [372, 77] width 79 height 28
click at [440, 148] on p "[GEOGRAPHIC_DATA], MN Fleet" at bounding box center [639, 149] width 835 height 24
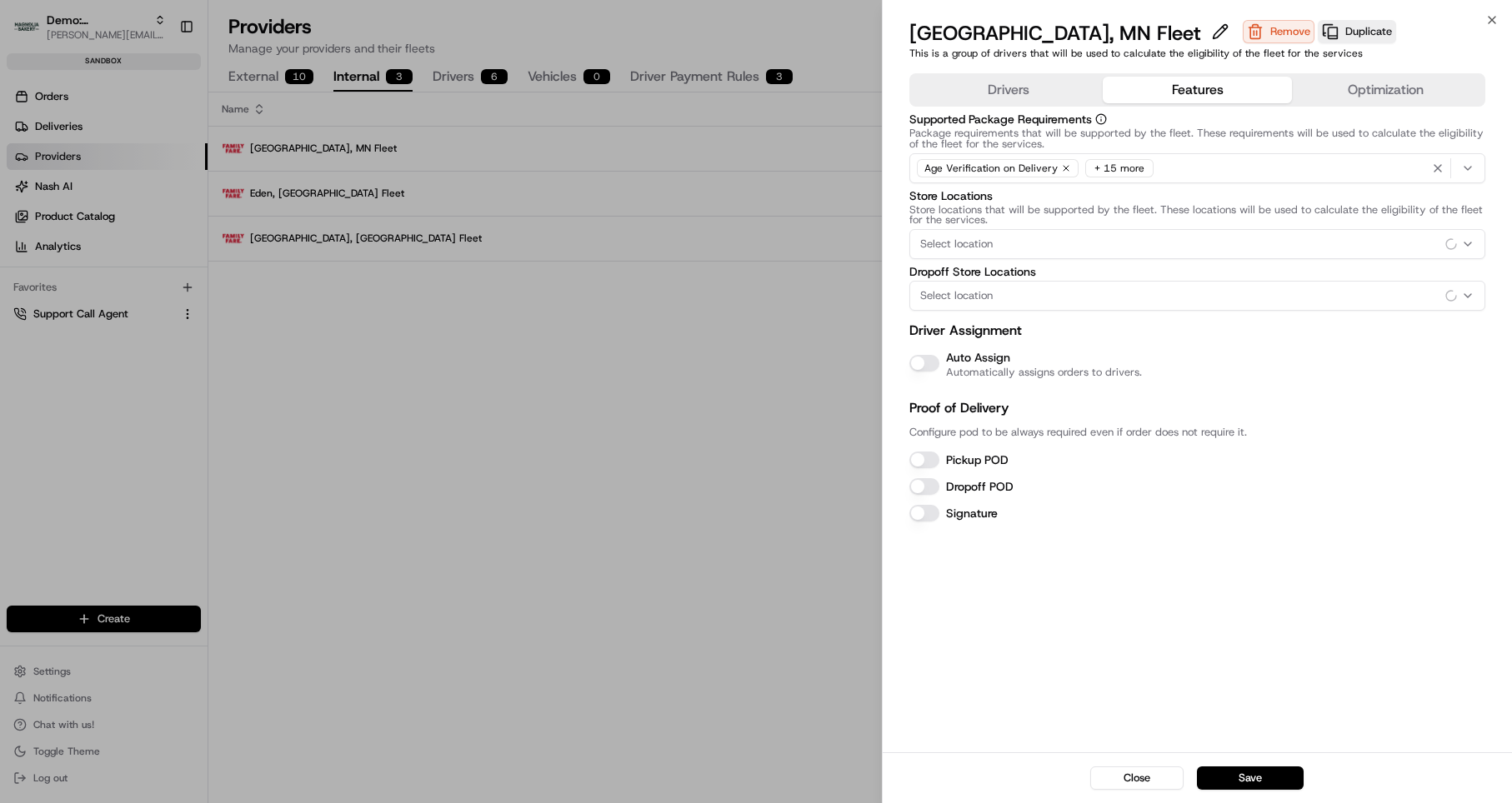
click at [1222, 88] on button "Features" at bounding box center [1197, 90] width 189 height 26
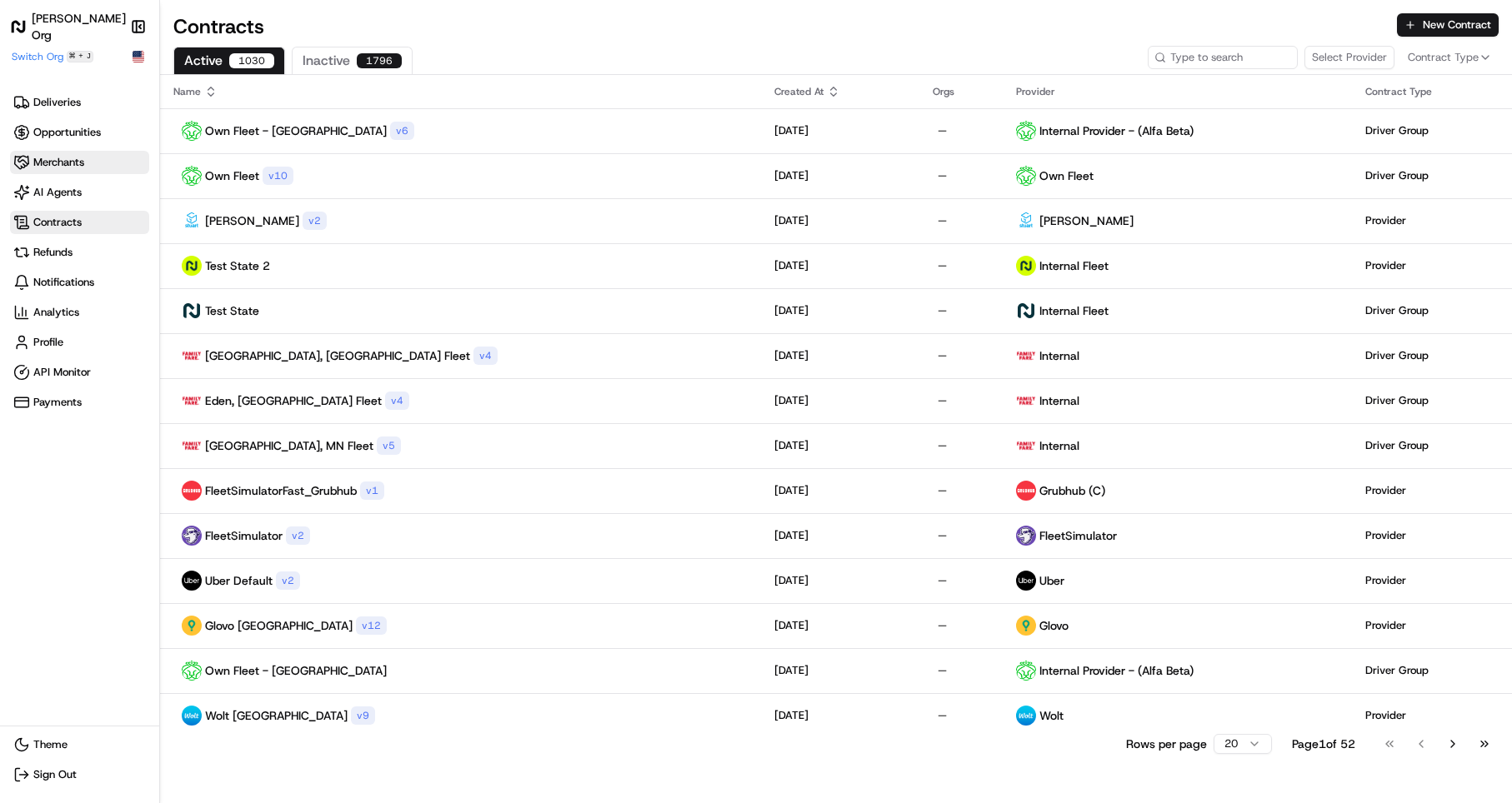
click at [71, 162] on span "Merchants" at bounding box center [59, 162] width 51 height 15
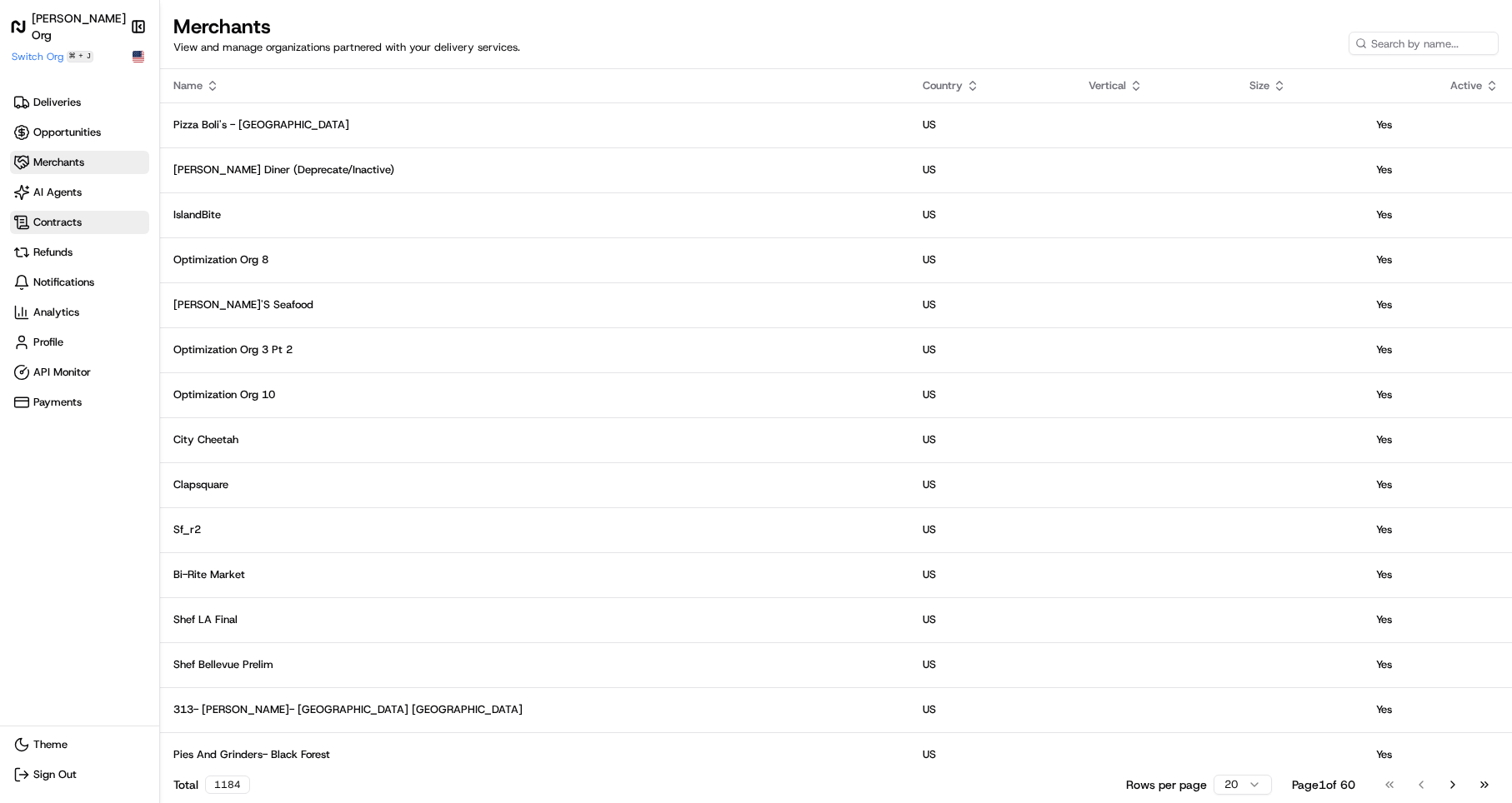
click at [66, 223] on span "Contracts" at bounding box center [57, 222] width 48 height 15
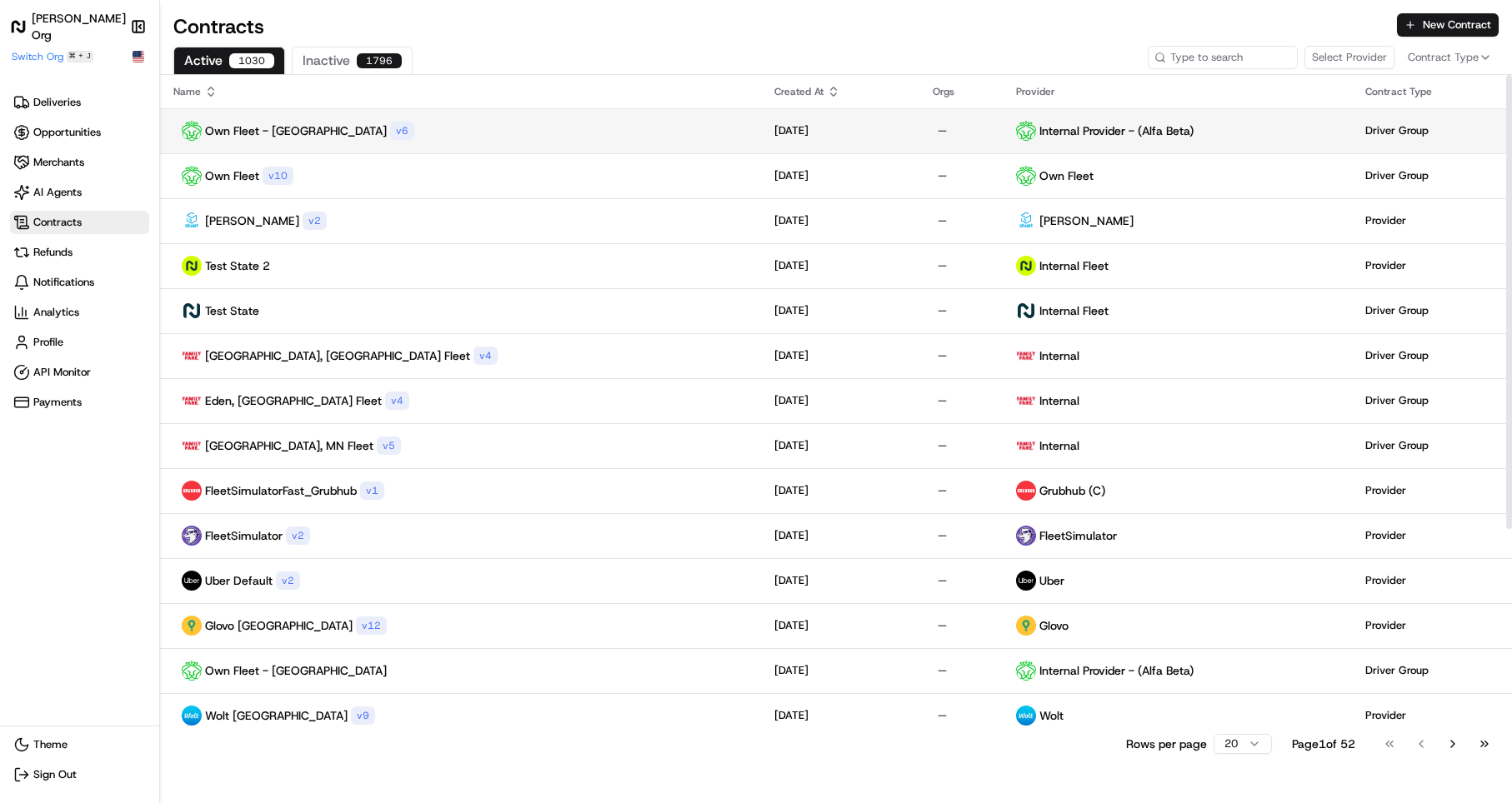
click at [405, 135] on div "Own Fleet - [GEOGRAPHIC_DATA] v 6" at bounding box center [460, 131] width 574 height 20
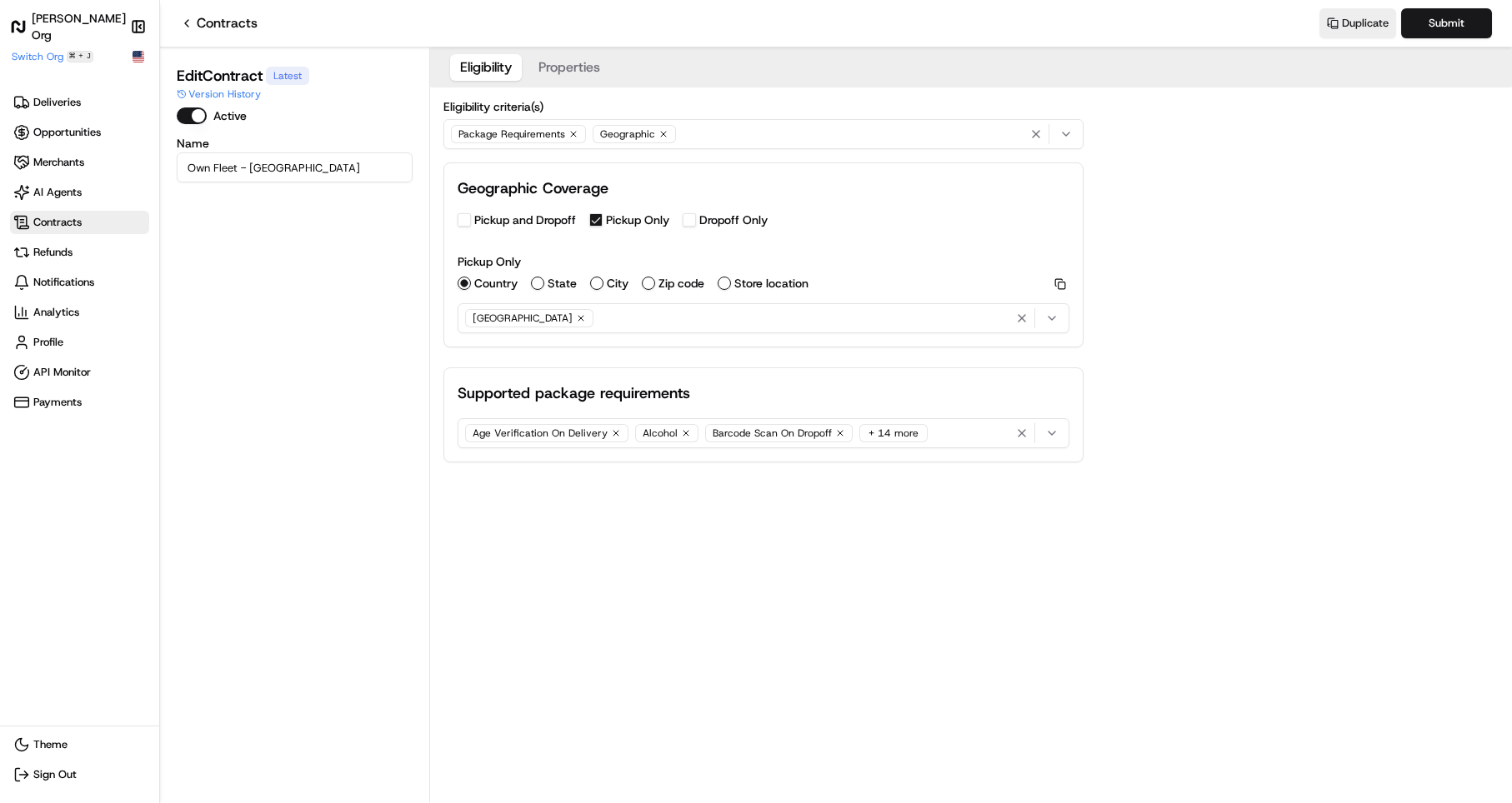
click at [724, 138] on div "Package Requirements Geographic" at bounding box center [763, 134] width 632 height 25
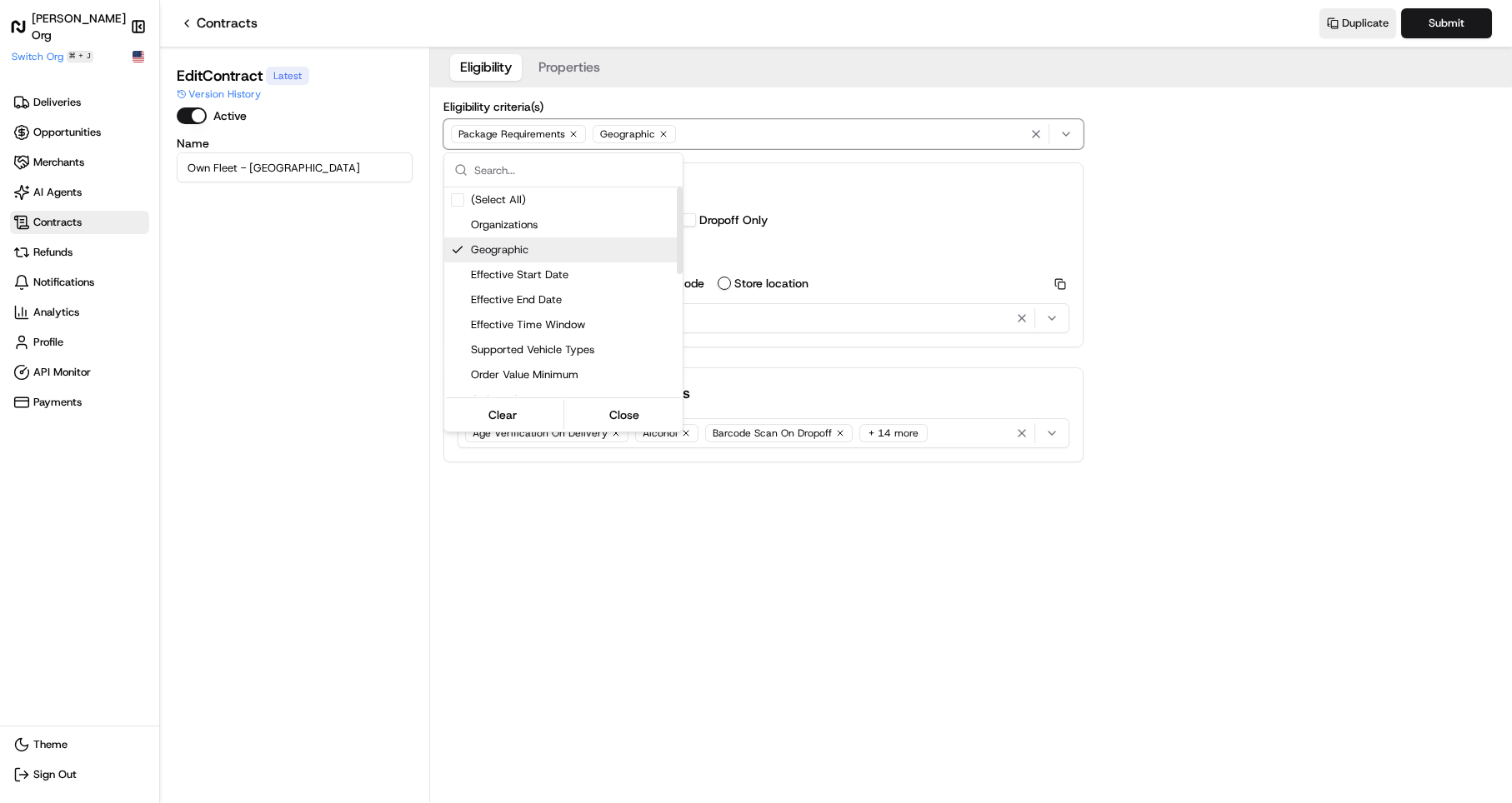
click at [542, 244] on span "Geographic" at bounding box center [574, 250] width 205 height 15
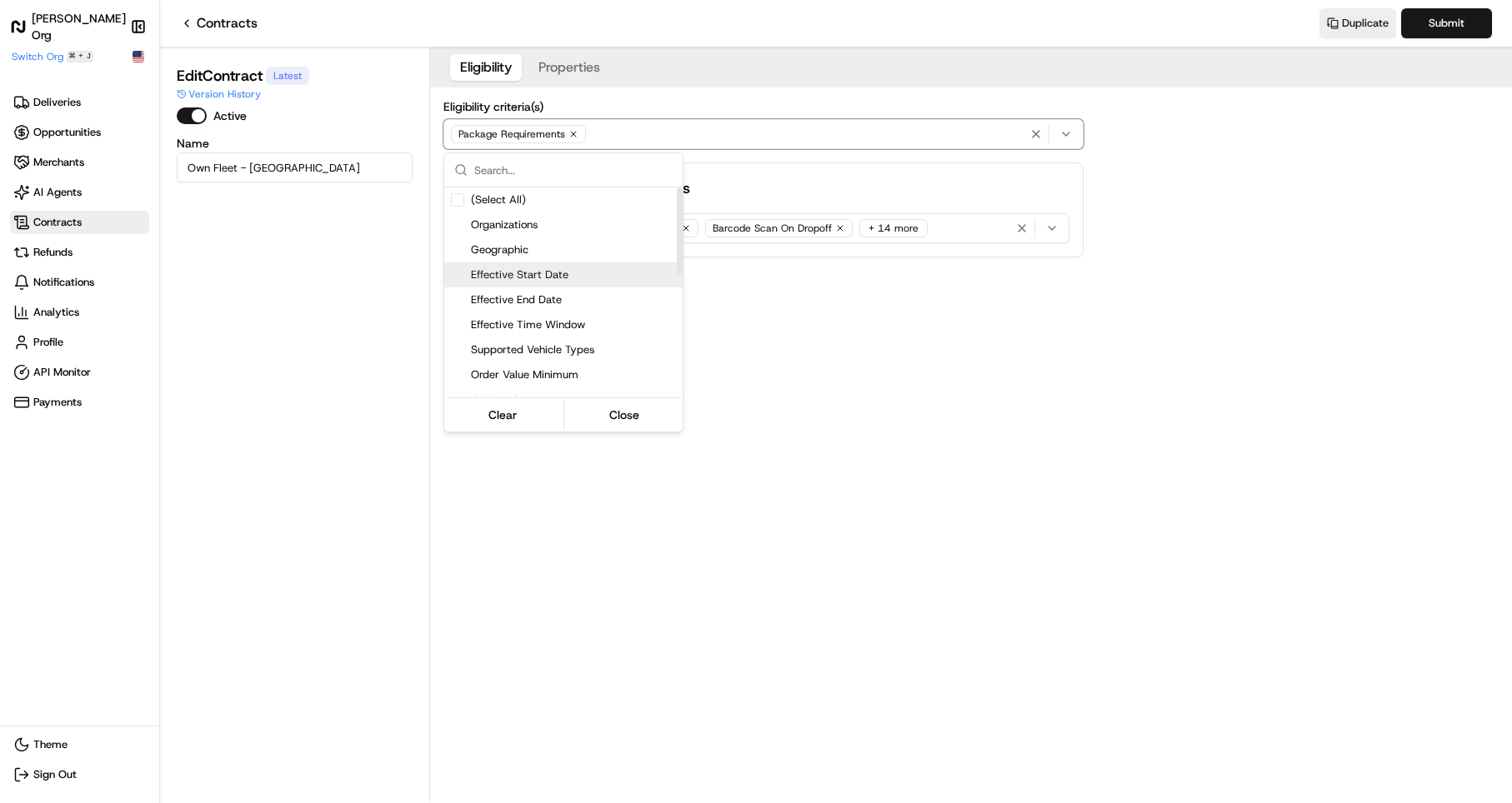
click at [978, 332] on html "[PERSON_NAME] Org Make sidebar auto shrink Switch Org ⌘ + J Deliveries Opportun…" at bounding box center [756, 401] width 1512 height 803
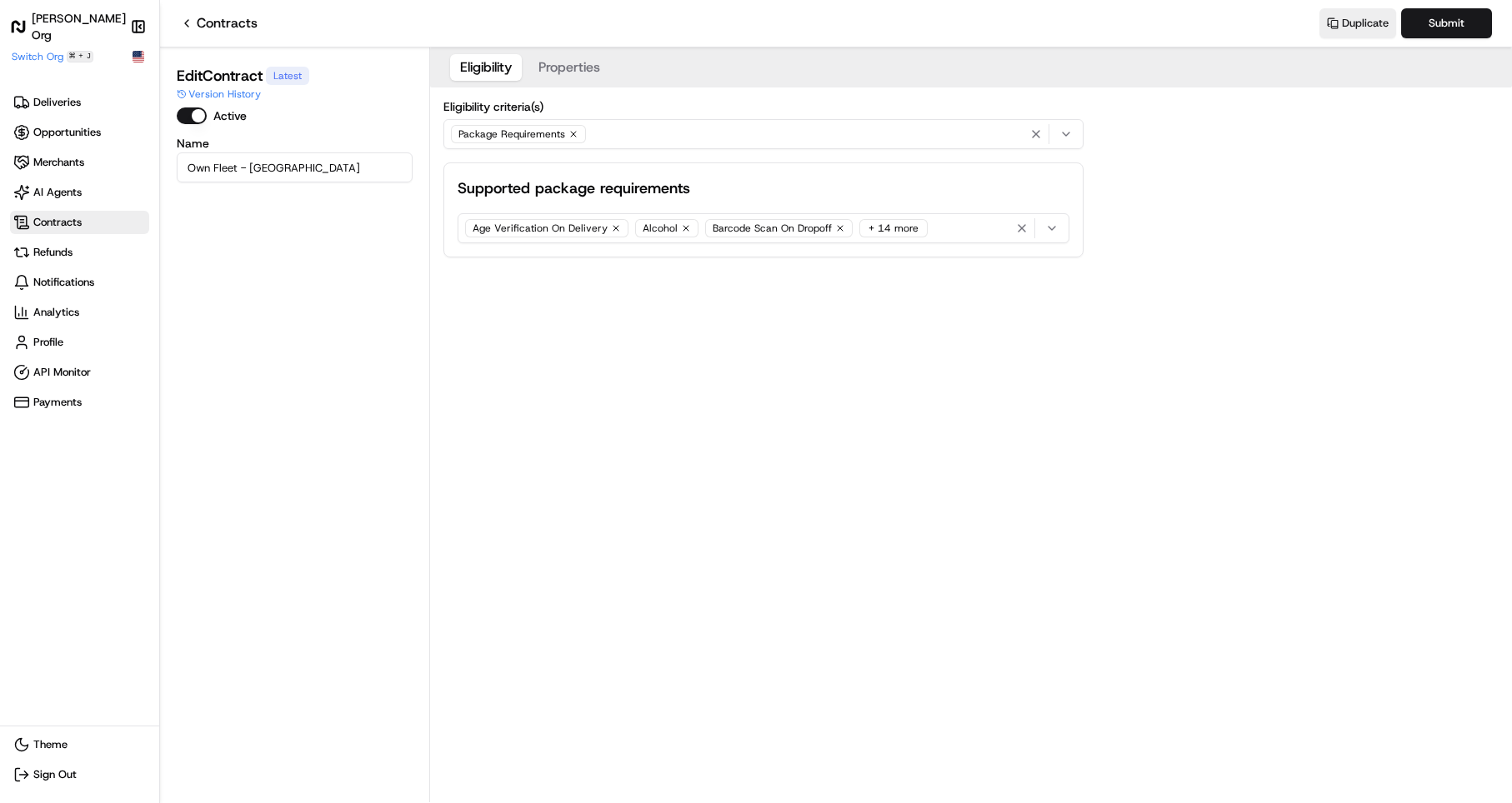
click at [572, 130] on icon "button" at bounding box center [573, 133] width 10 height 10
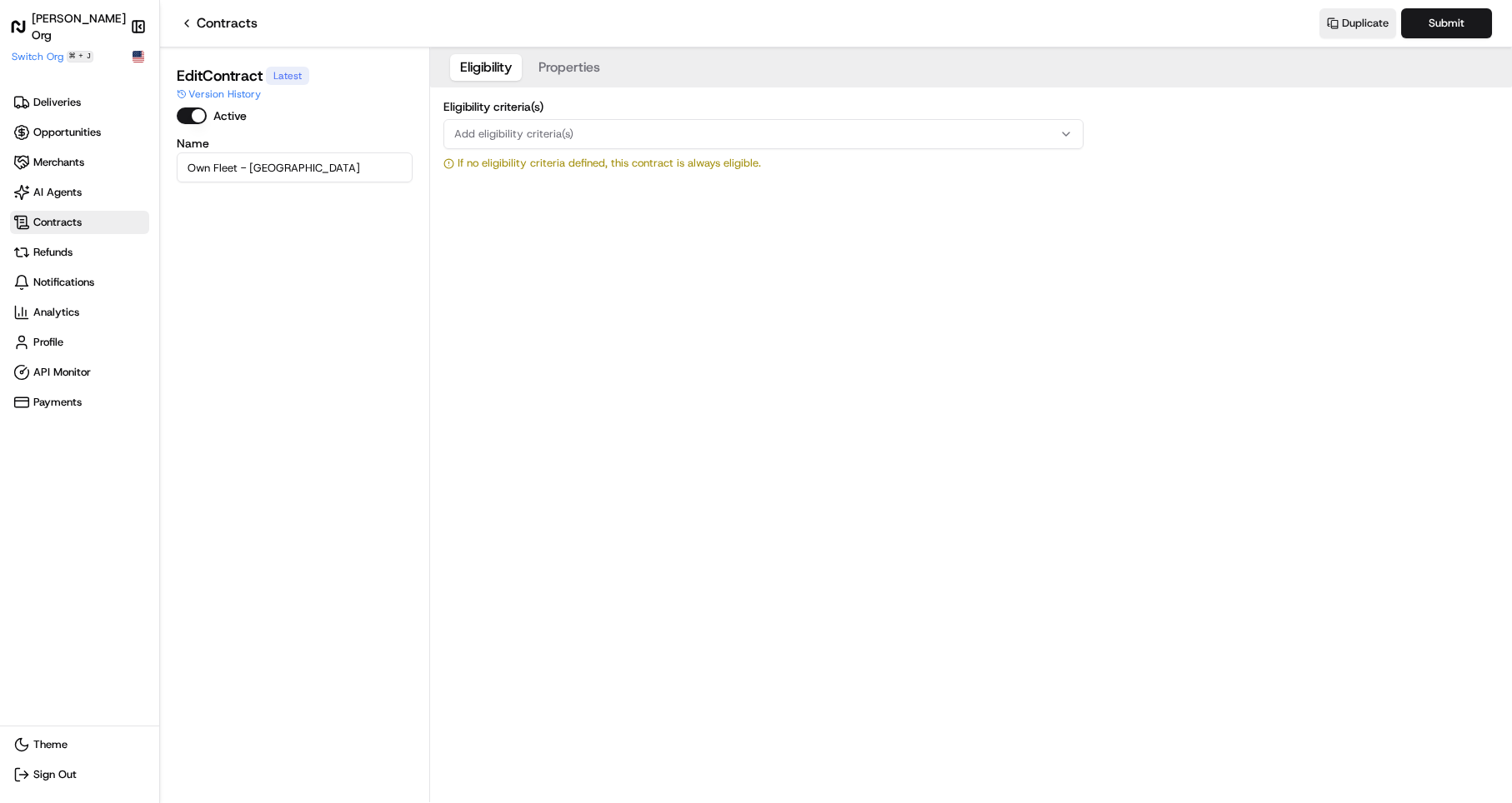
click at [572, 130] on div "Add eligibility criteria(s)" at bounding box center [763, 134] width 632 height 15
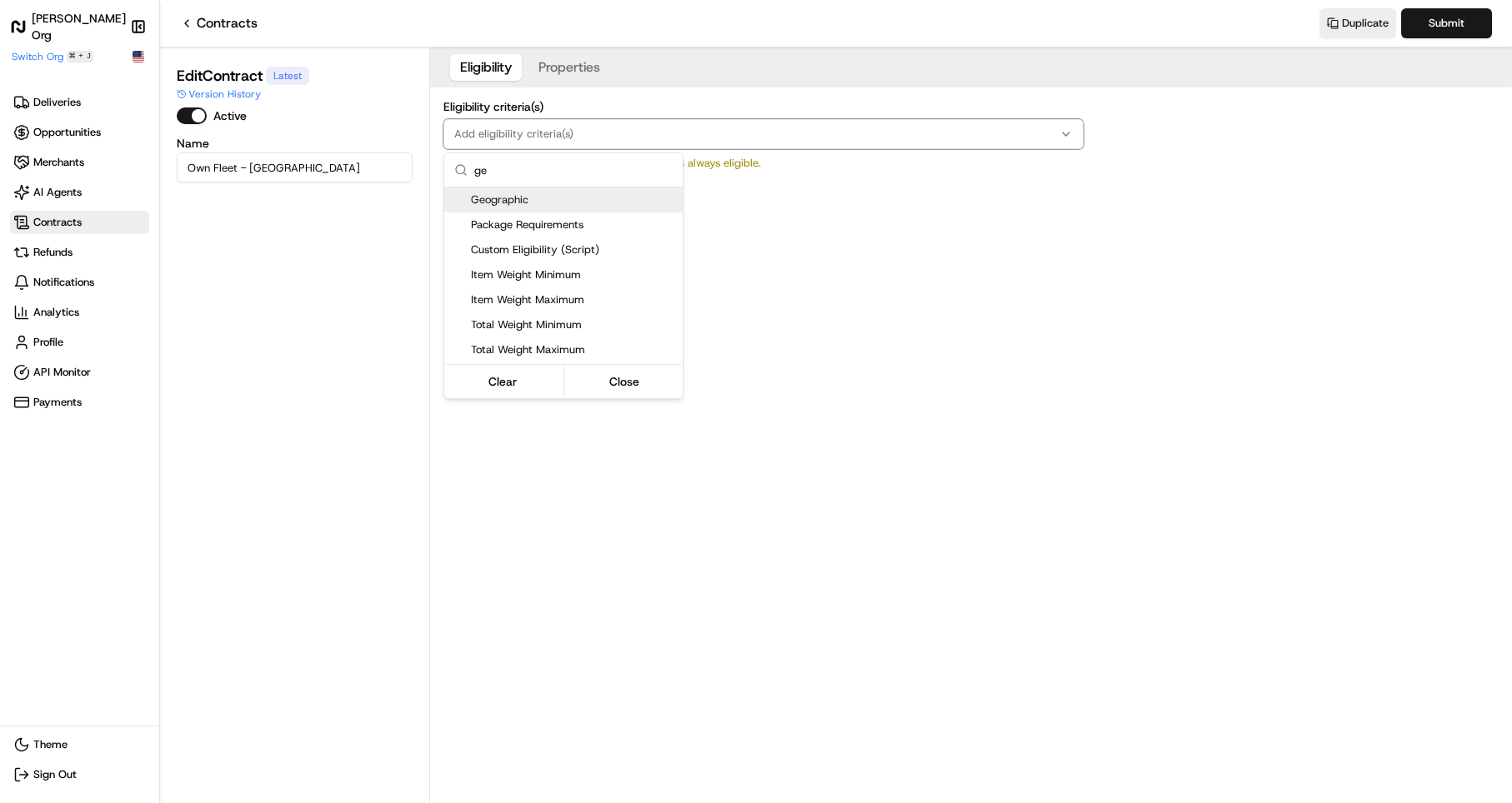
type input "ge"
click at [561, 199] on span "Geographic" at bounding box center [574, 200] width 205 height 15
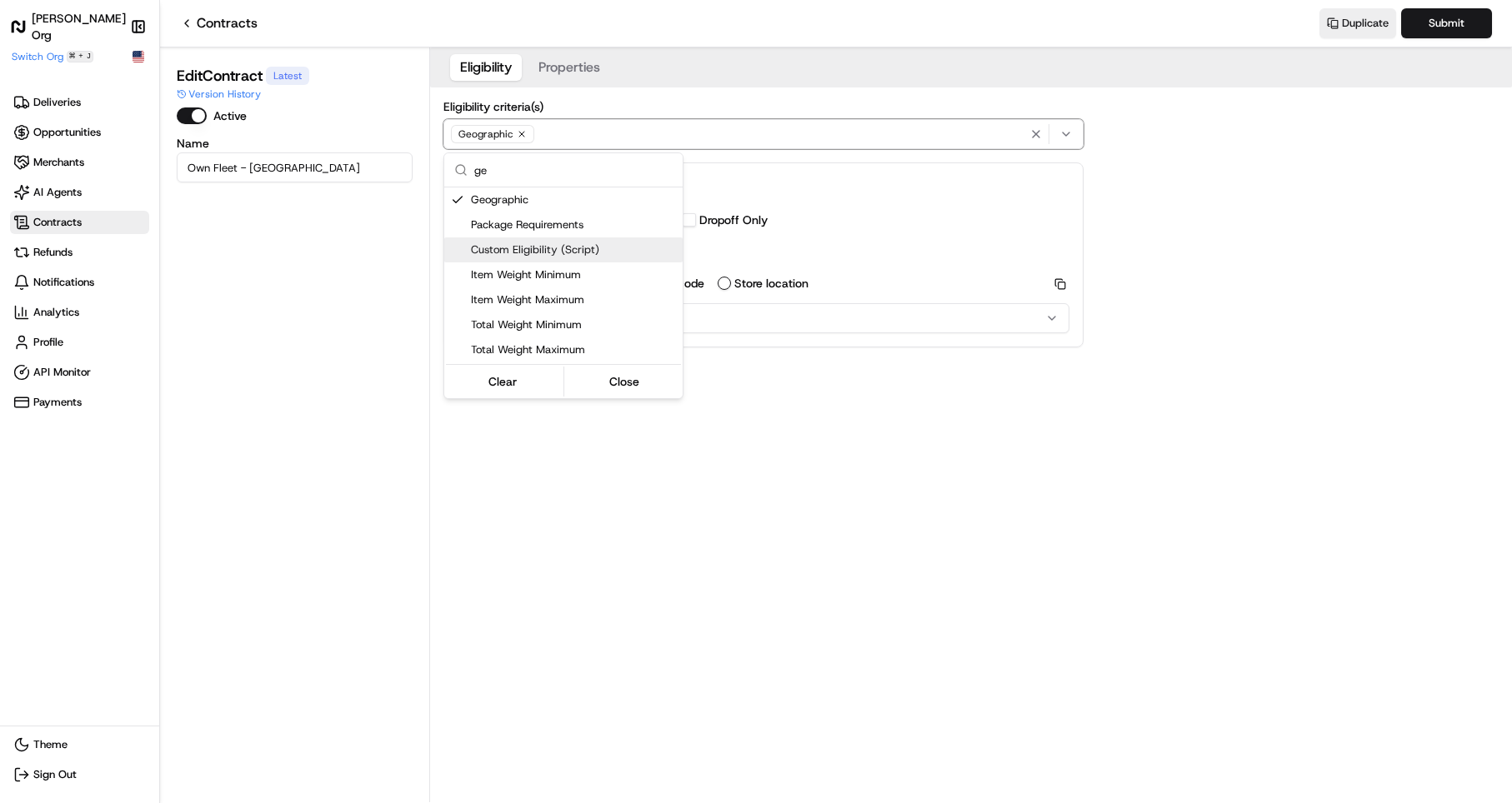
click at [1046, 414] on html "[PERSON_NAME] Org Make sidebar auto shrink Switch Org ⌘ + J Deliveries Opportun…" at bounding box center [756, 401] width 1512 height 803
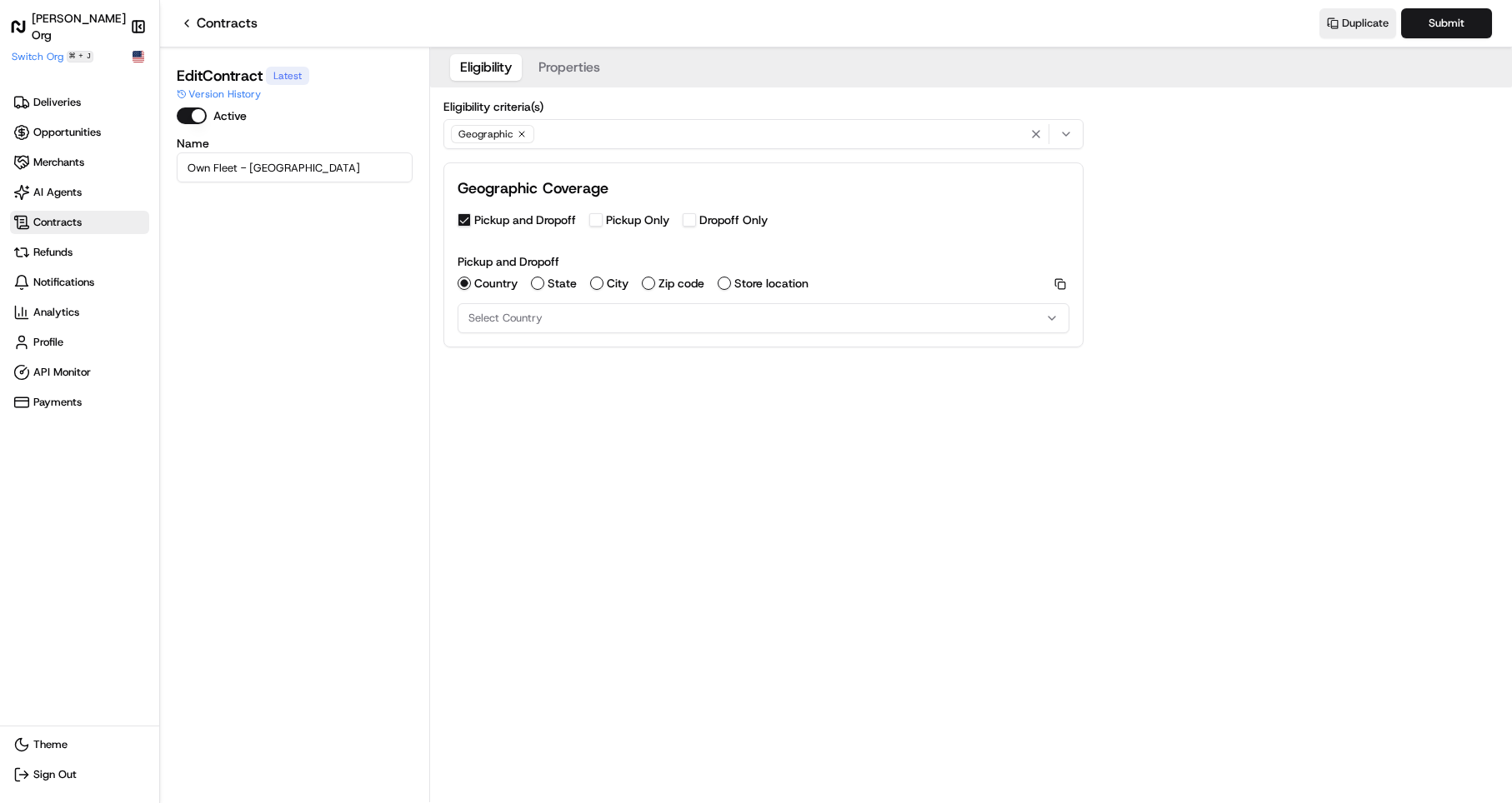
click at [597, 220] on button "Pickup Only" at bounding box center [595, 220] width 14 height 14
click at [524, 132] on icon "button" at bounding box center [522, 133] width 10 height 10
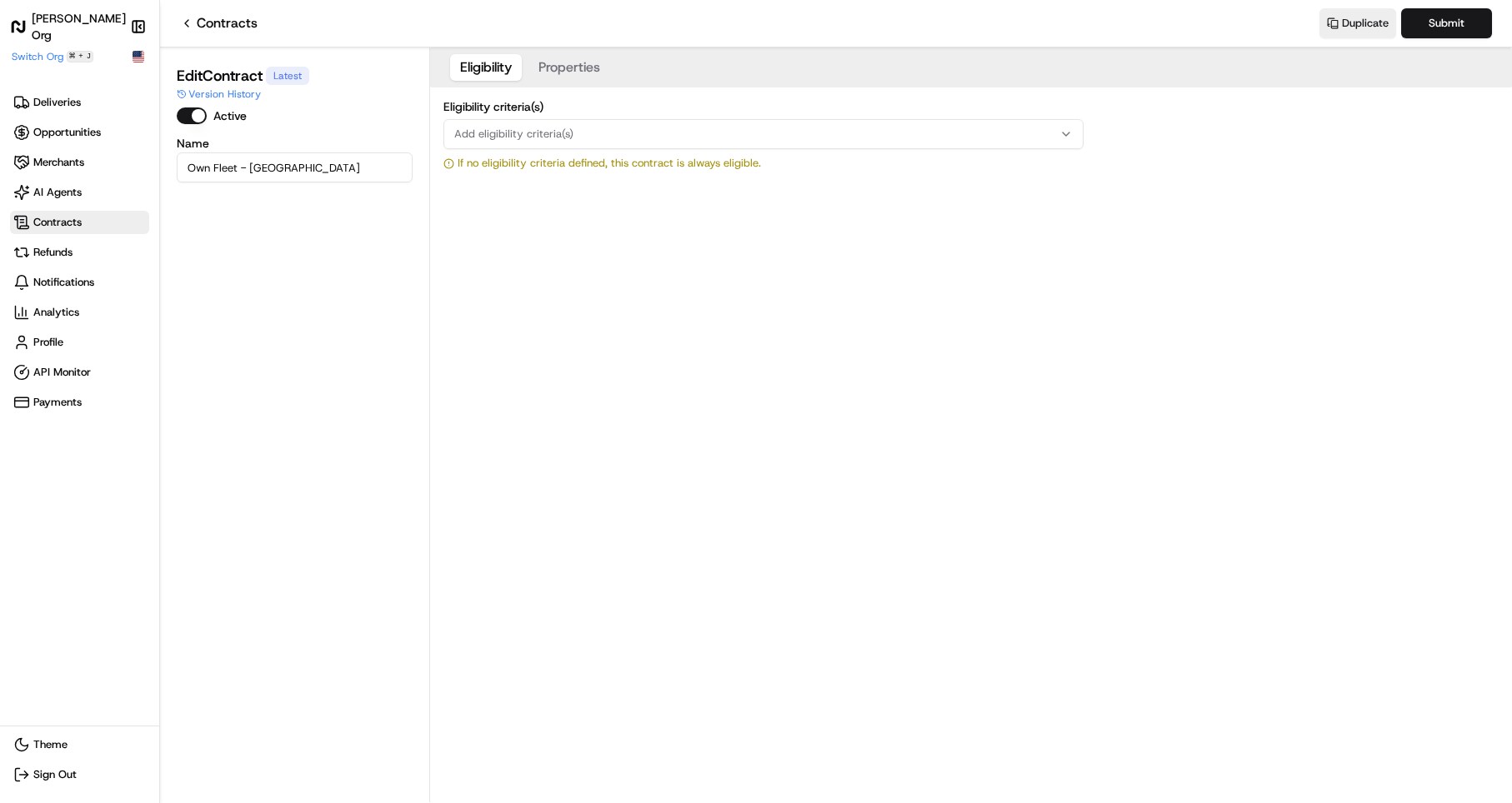
click at [553, 132] on span "Add eligibility criteria(s)" at bounding box center [514, 134] width 119 height 15
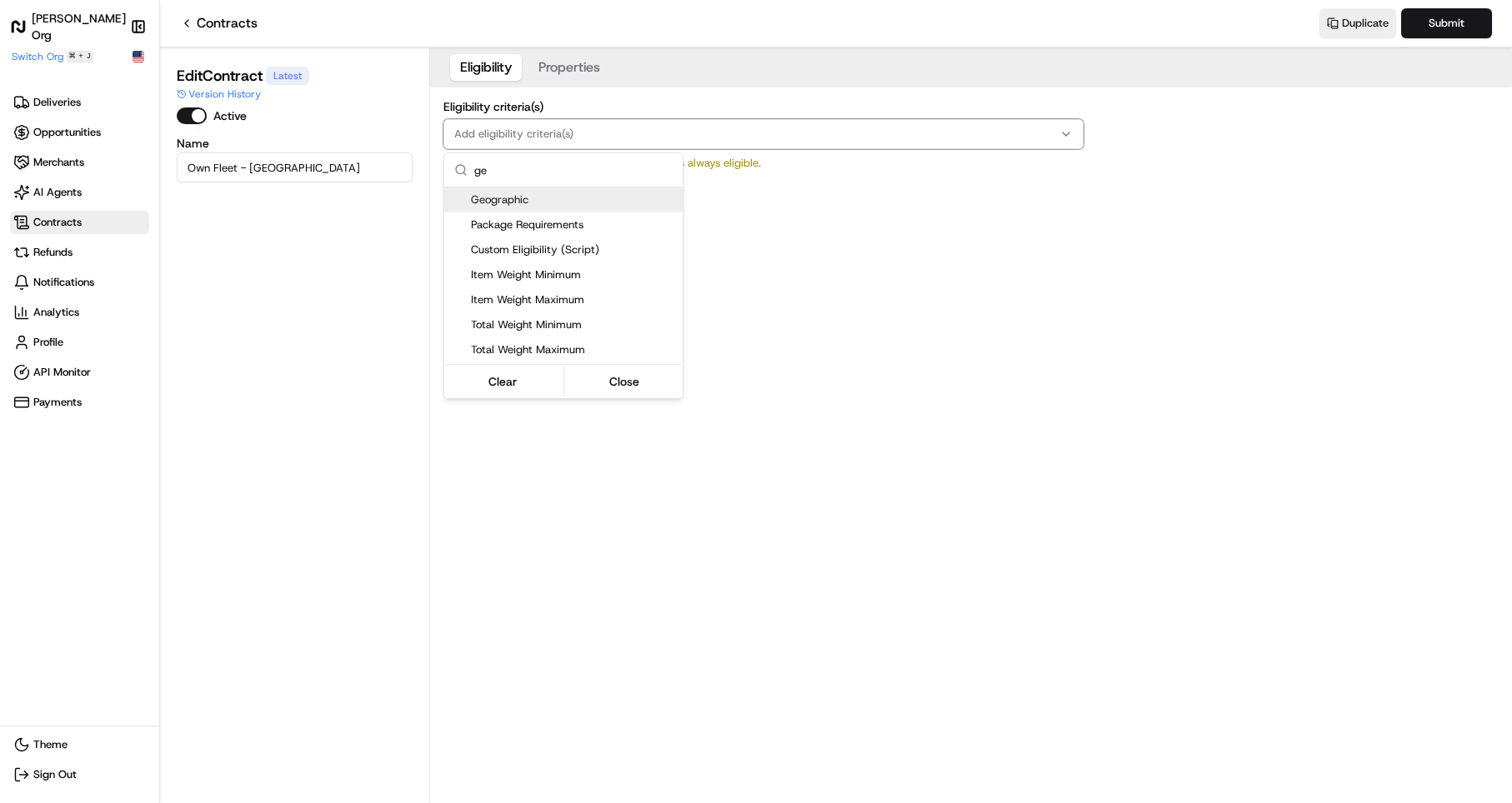
click at [539, 173] on input "ge" at bounding box center [574, 170] width 199 height 34
type input "g"
